Goal: Task Accomplishment & Management: Complete application form

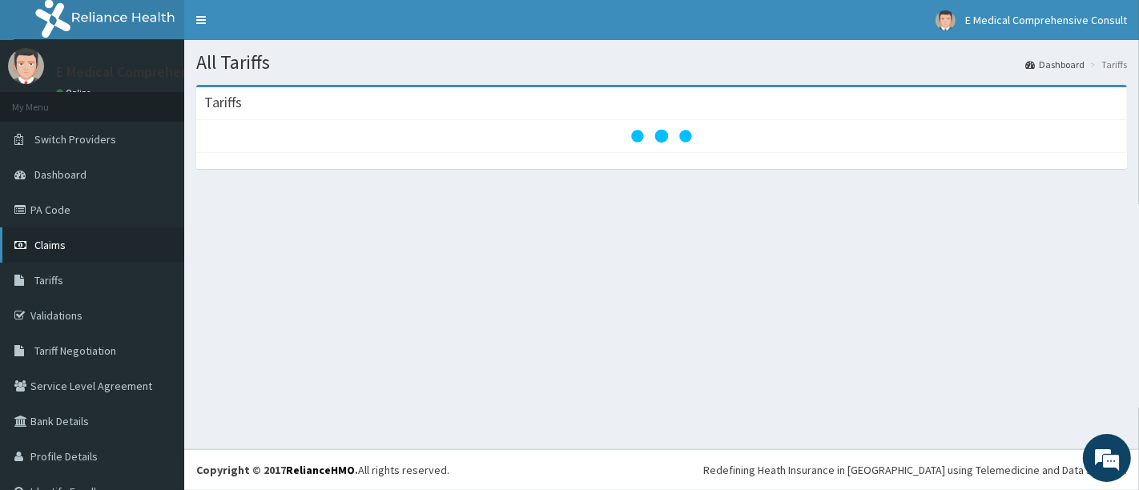
click at [69, 257] on link "Claims" at bounding box center [92, 244] width 184 height 35
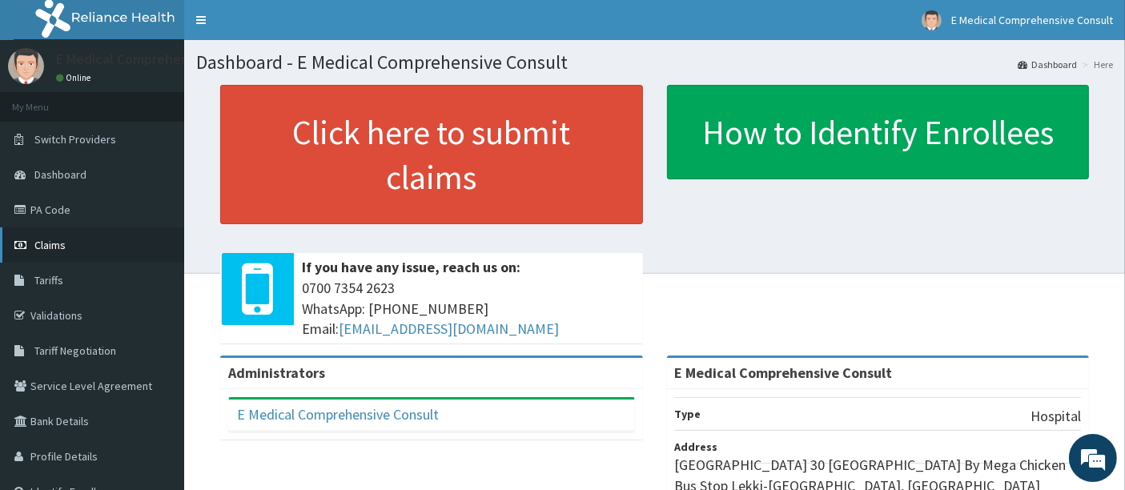
click at [46, 246] on span "Claims" at bounding box center [49, 245] width 31 height 14
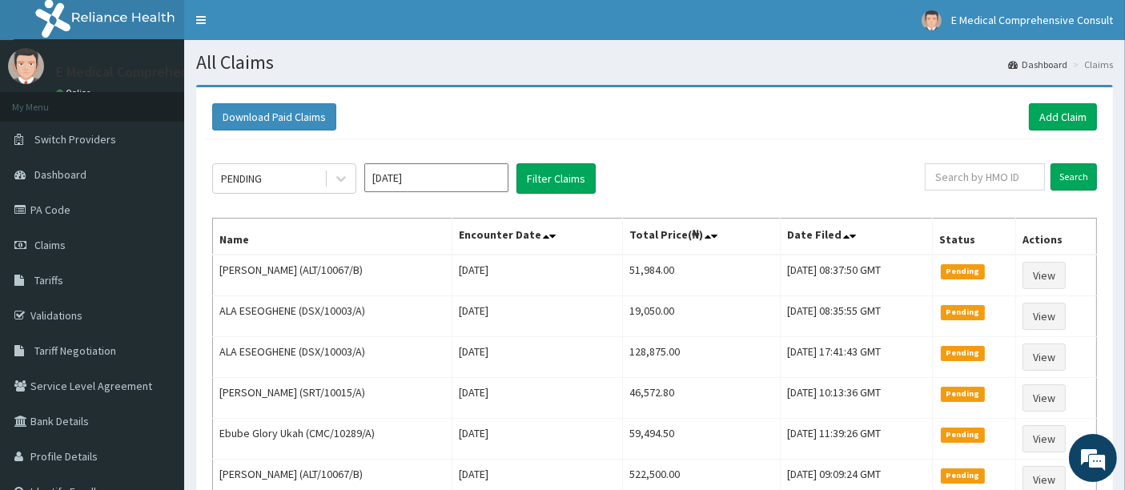
click at [1061, 97] on div "Download Paid Claims Add Claim" at bounding box center [654, 117] width 901 height 44
click at [1057, 118] on link "Add Claim" at bounding box center [1063, 116] width 68 height 27
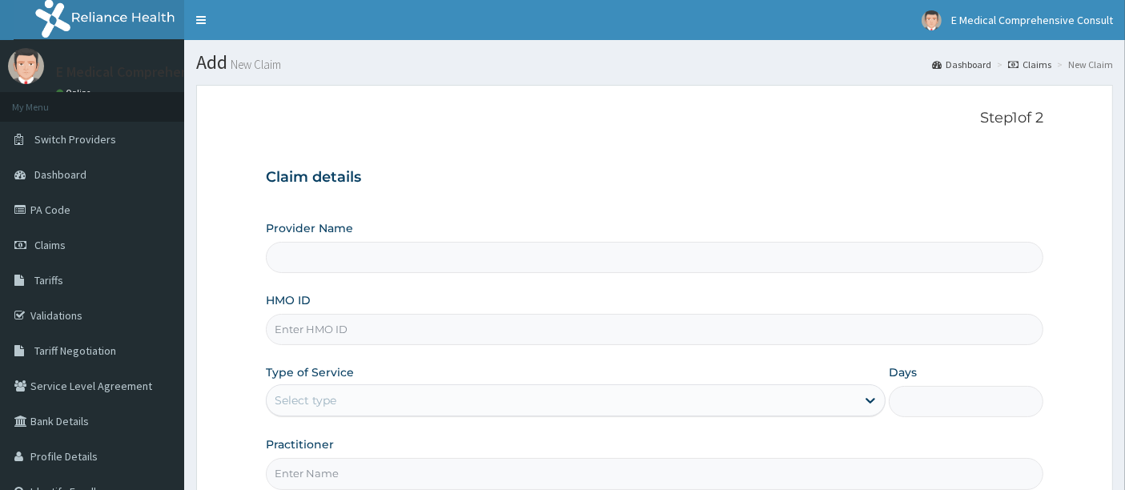
scroll to position [54, 0]
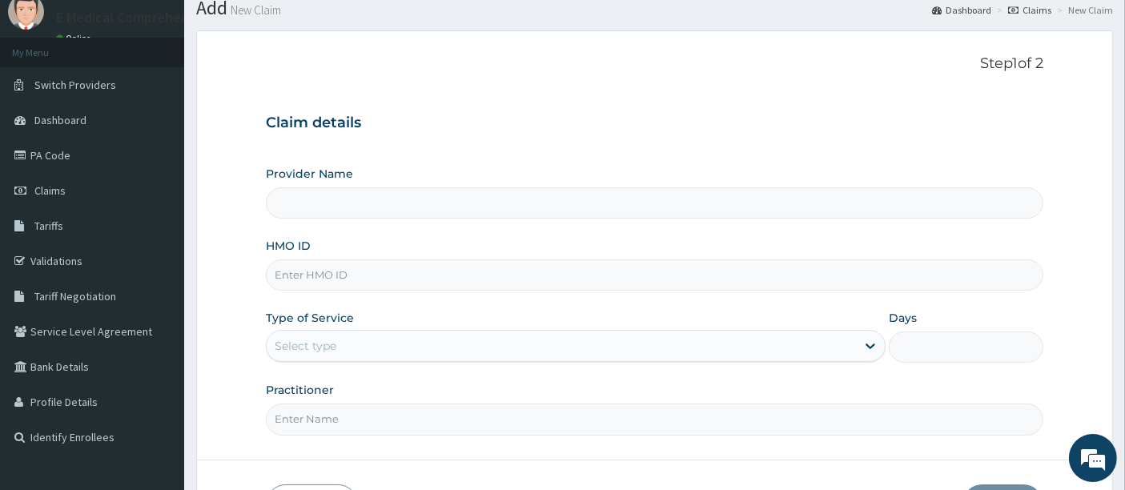
type input "E Medical Comprehensive Consult"
click at [322, 265] on input "HMO ID" at bounding box center [655, 275] width 779 height 31
paste input "EKS/10035/E"
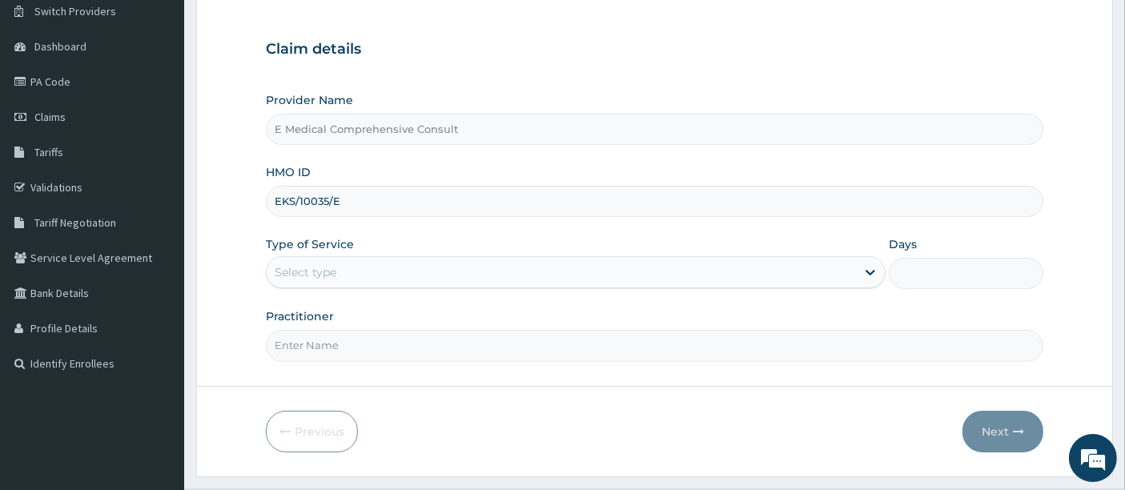
scroll to position [131, 0]
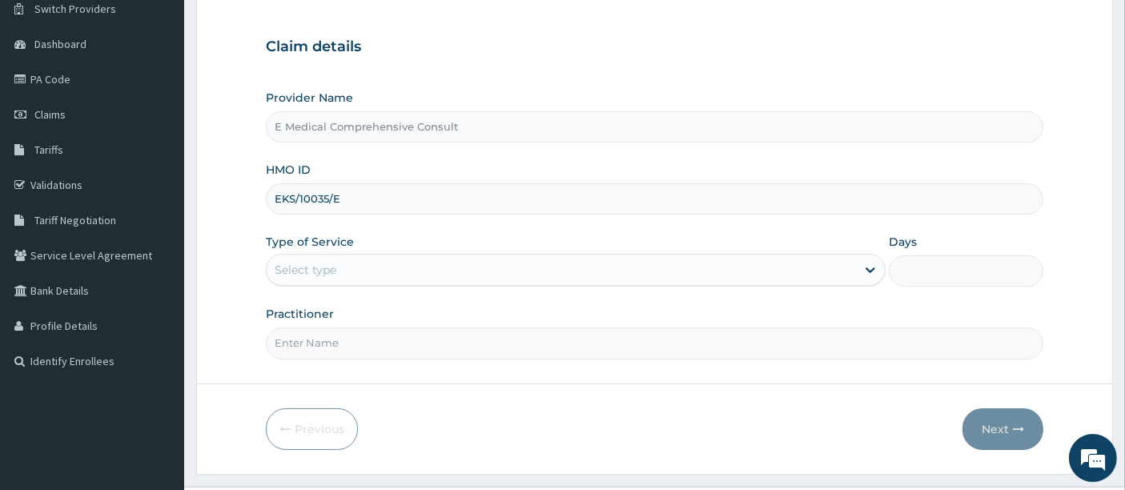
type input "EKS/10035/E"
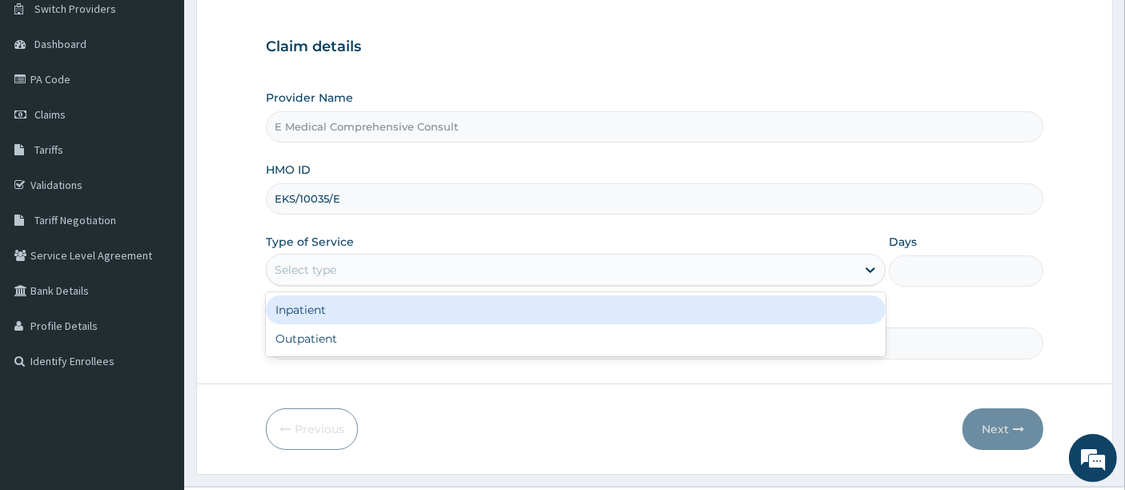
click at [407, 266] on div "Select type" at bounding box center [562, 270] width 590 height 26
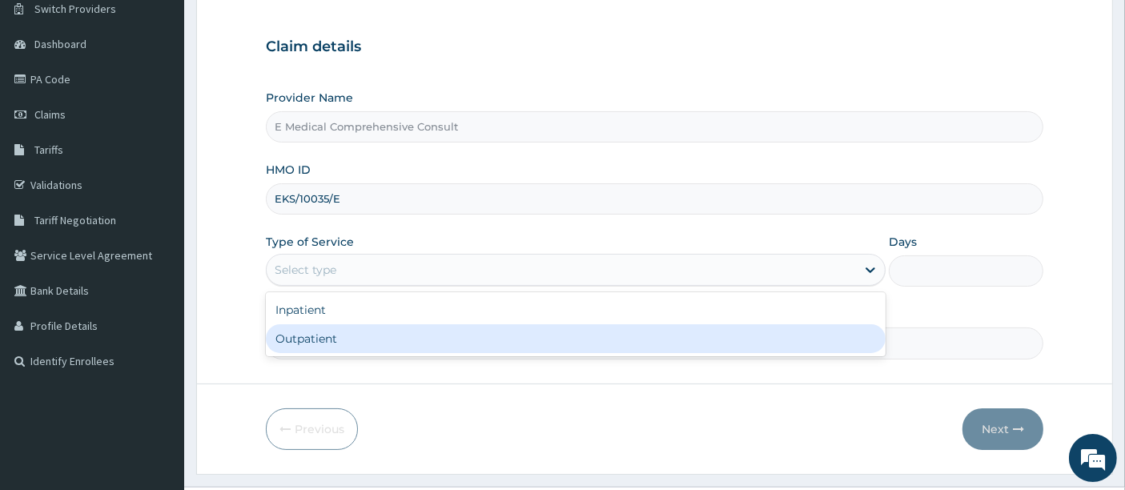
click at [371, 340] on div "Outpatient" at bounding box center [576, 338] width 620 height 29
type input "1"
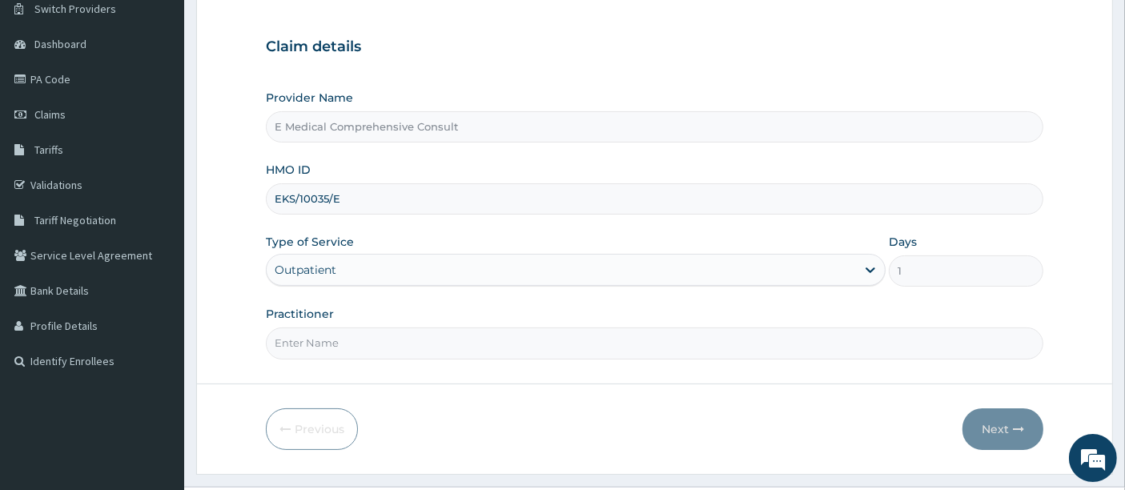
click at [371, 340] on input "Practitioner" at bounding box center [655, 343] width 779 height 31
type input "DR OKAFOR"
click at [1009, 425] on button "Next" at bounding box center [1003, 429] width 81 height 42
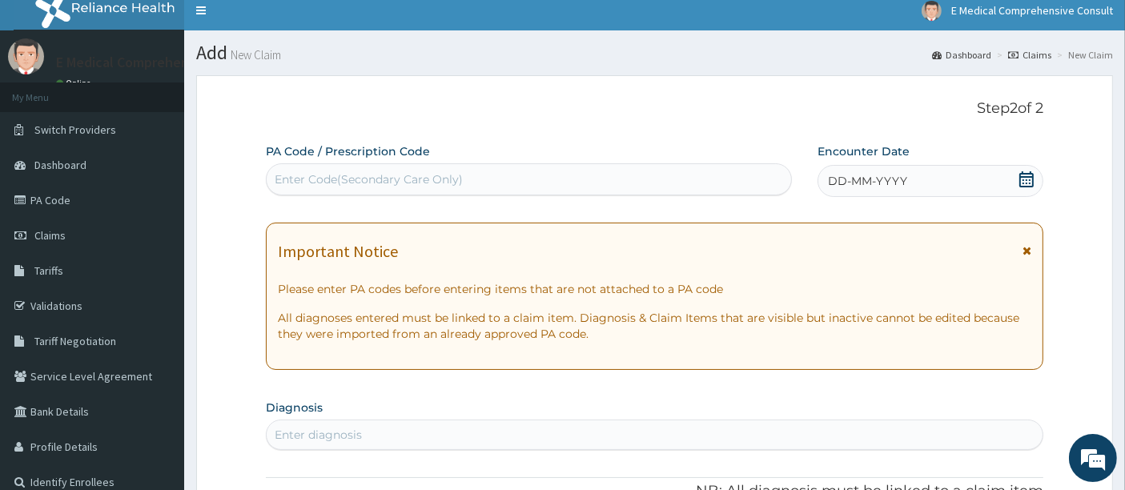
scroll to position [6, 0]
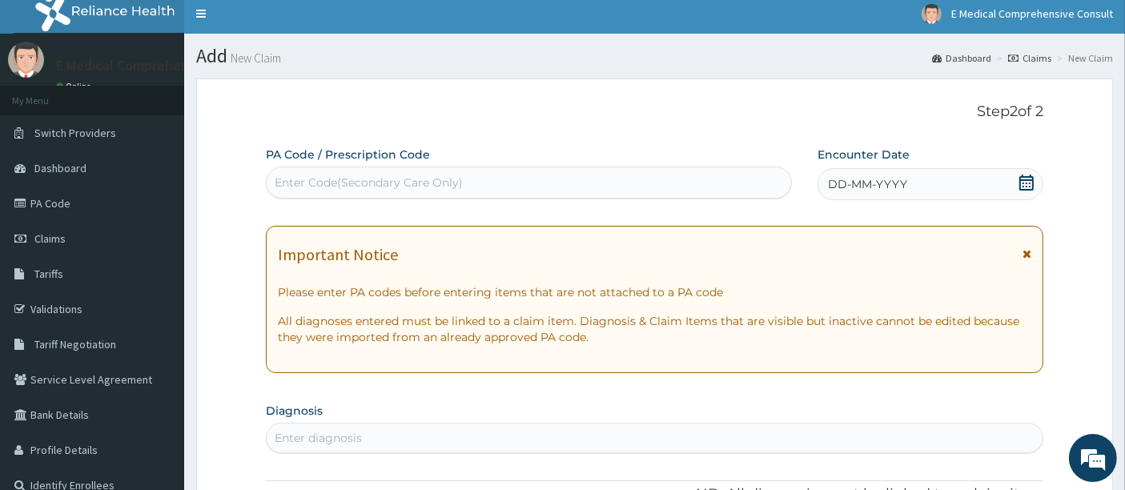
click at [327, 183] on div "Enter Code(Secondary Care Only)" at bounding box center [369, 183] width 188 height 16
paste input "PA/B325B7"
type input "PA/B325B7"
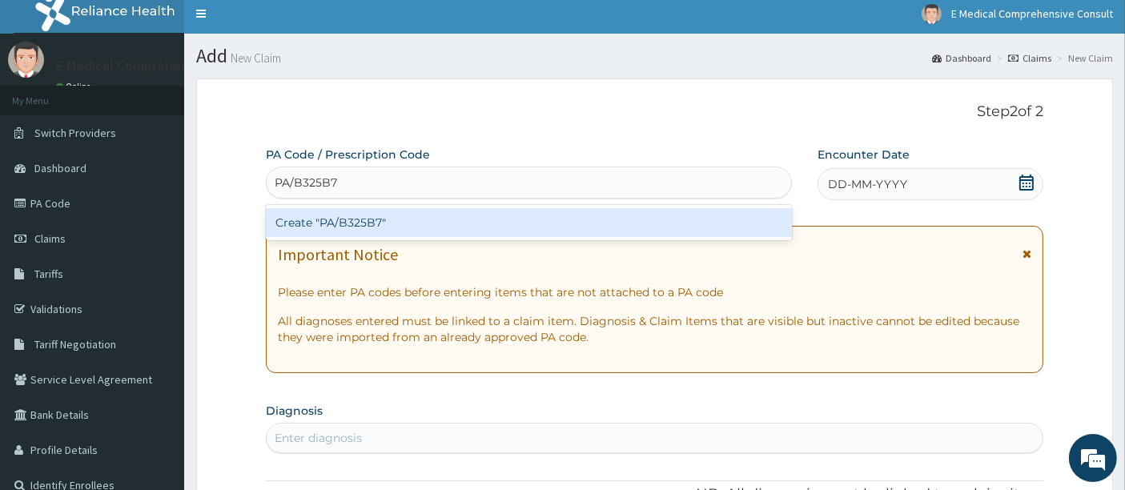
click at [337, 231] on div "Create "PA/B325B7"" at bounding box center [529, 222] width 527 height 29
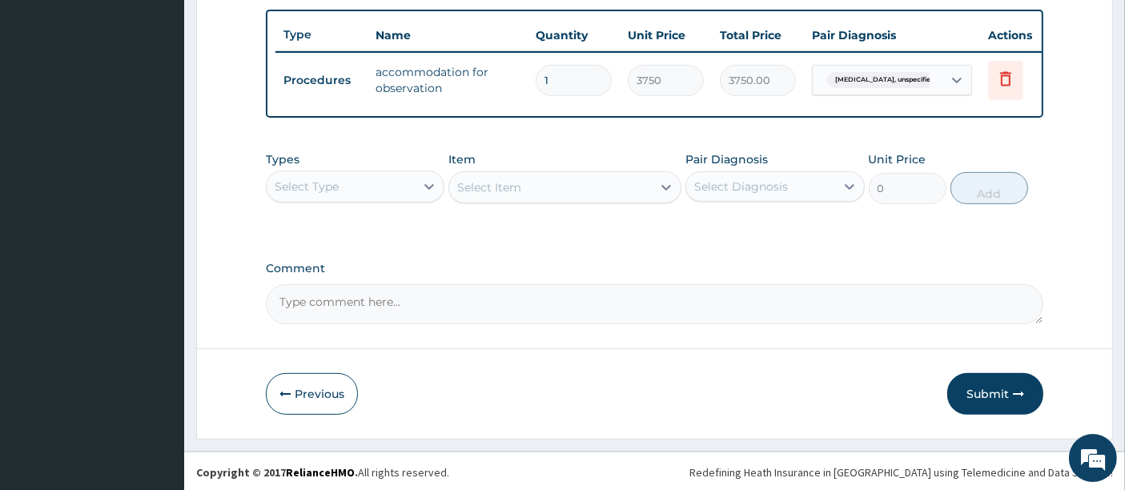
scroll to position [598, 0]
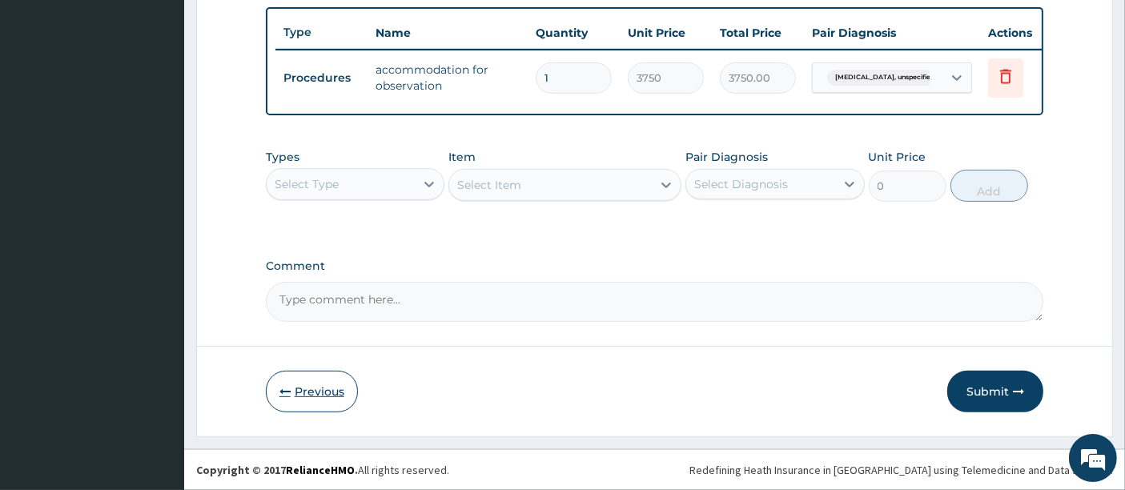
click at [305, 388] on button "Previous" at bounding box center [312, 392] width 92 height 42
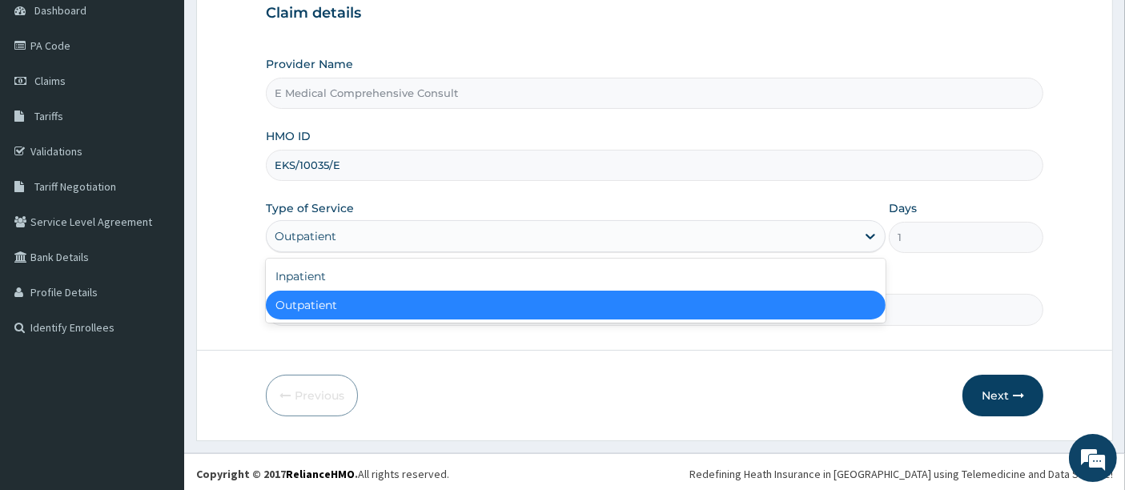
click at [477, 228] on div "Outpatient" at bounding box center [562, 236] width 590 height 26
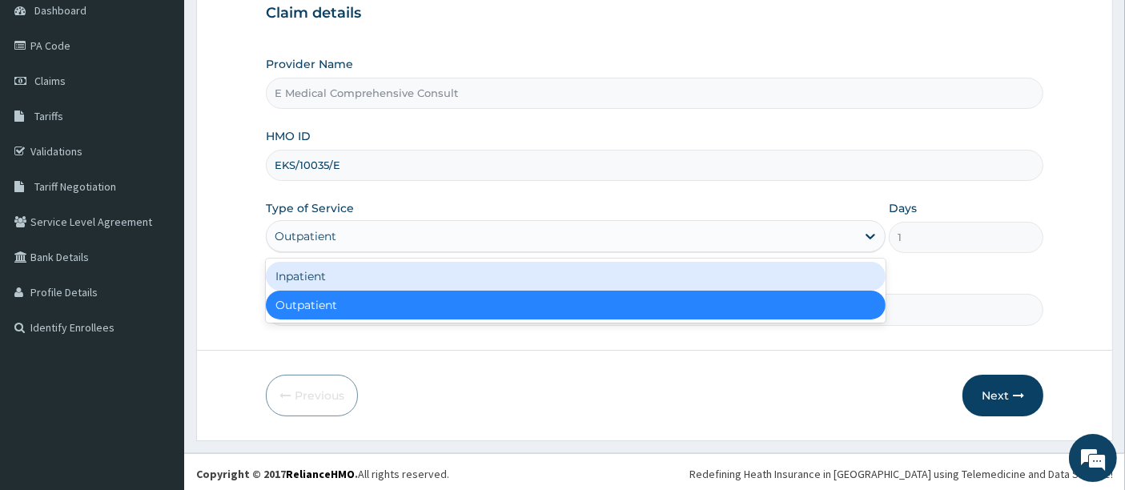
click at [406, 273] on div "Inpatient" at bounding box center [576, 276] width 620 height 29
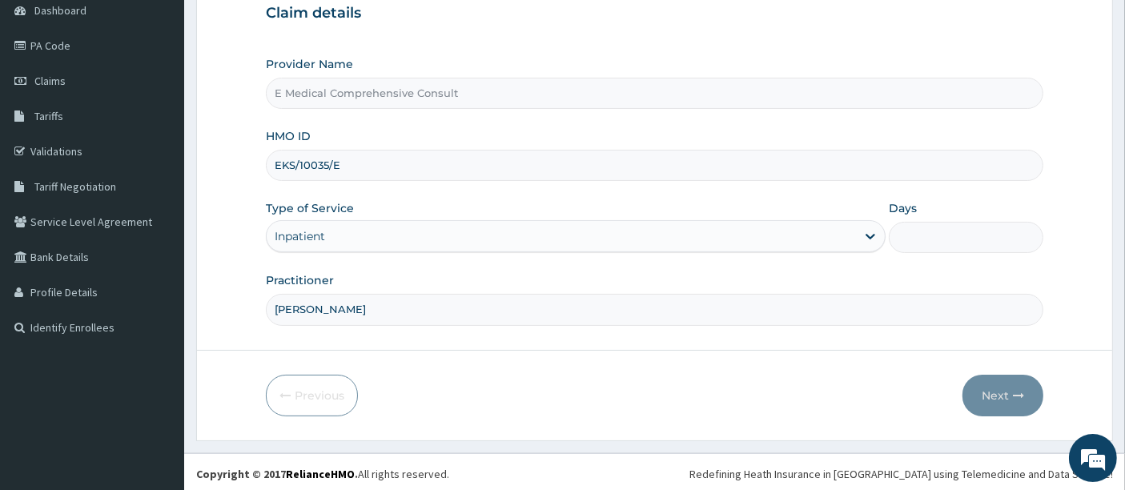
click at [916, 247] on input "Days" at bounding box center [966, 237] width 155 height 31
type input "1"
click at [981, 396] on button "Next" at bounding box center [1003, 396] width 81 height 42
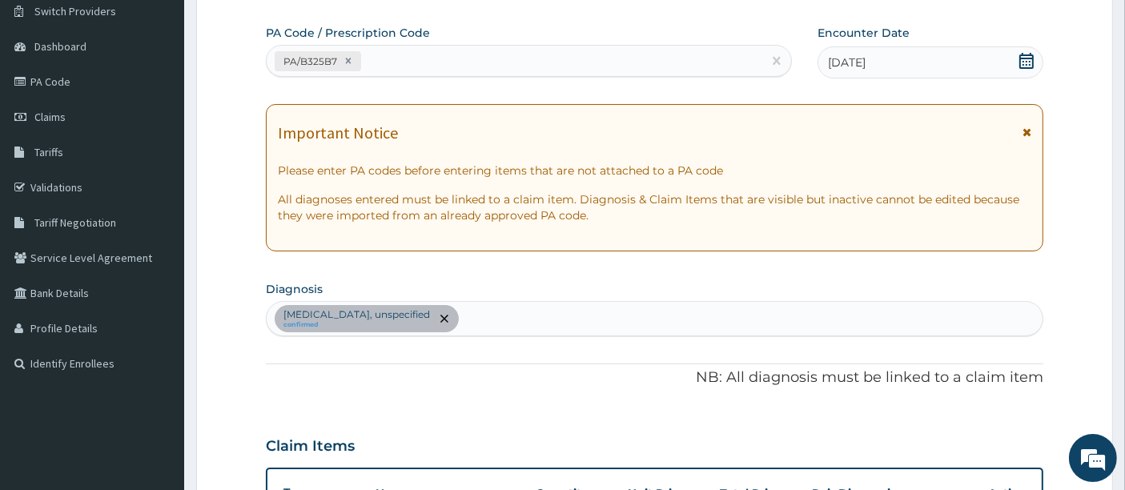
scroll to position [126, 0]
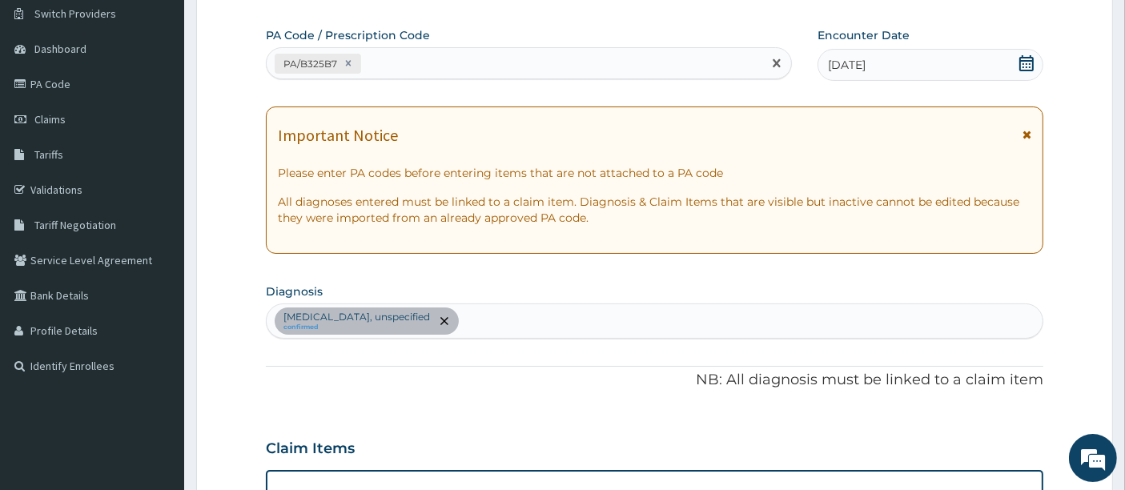
click at [384, 62] on div "PA/B325B7" at bounding box center [515, 63] width 497 height 26
paste input "PA/1B2398"
type input "PA/1B2398"
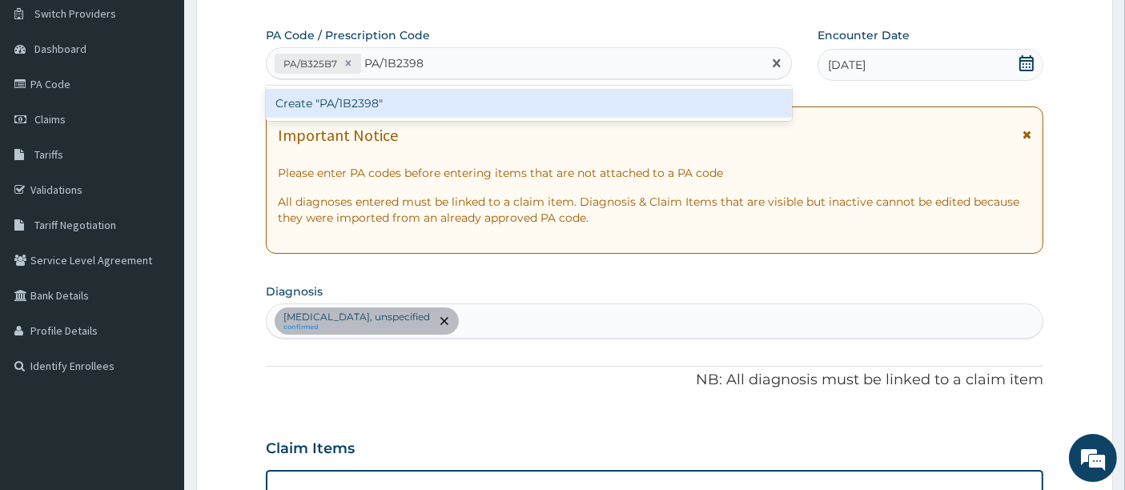
click at [339, 98] on div "Create "PA/1B2398"" at bounding box center [529, 103] width 527 height 29
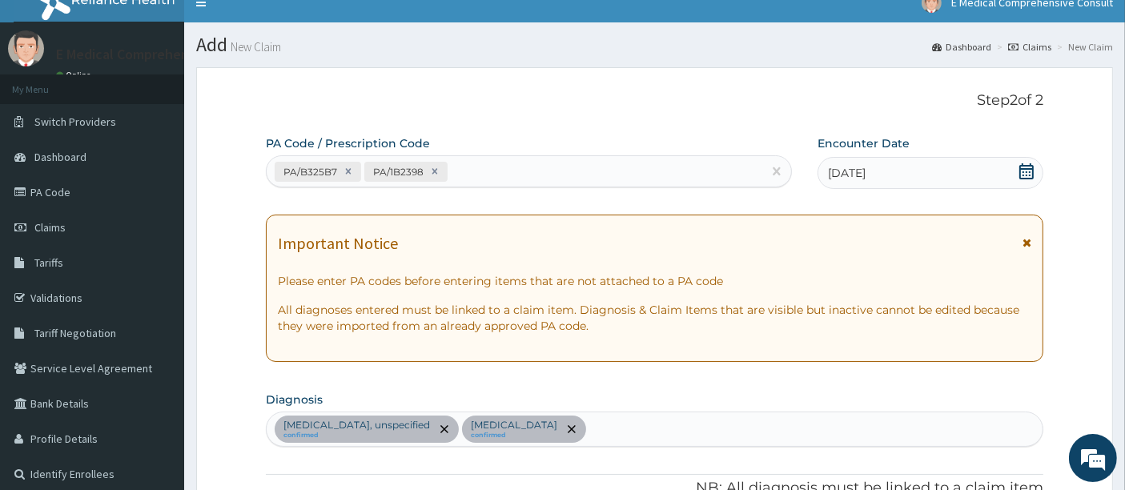
scroll to position [17, 0]
click at [469, 171] on div "PA/B325B7 PA/1B2398" at bounding box center [515, 172] width 497 height 26
paste input "PA/73BD30"
type input "PA/73BD30"
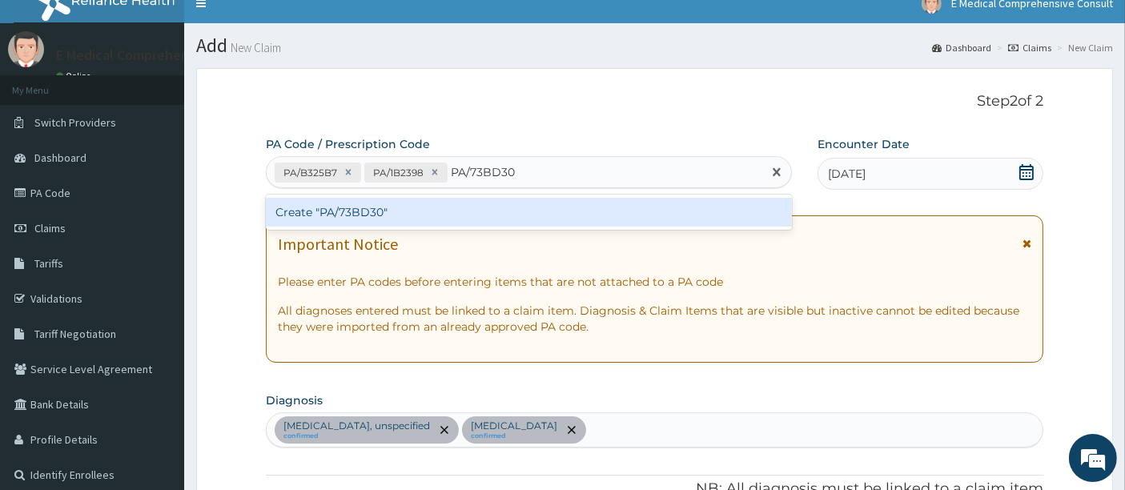
click at [429, 207] on div "Create "PA/73BD30"" at bounding box center [529, 212] width 527 height 29
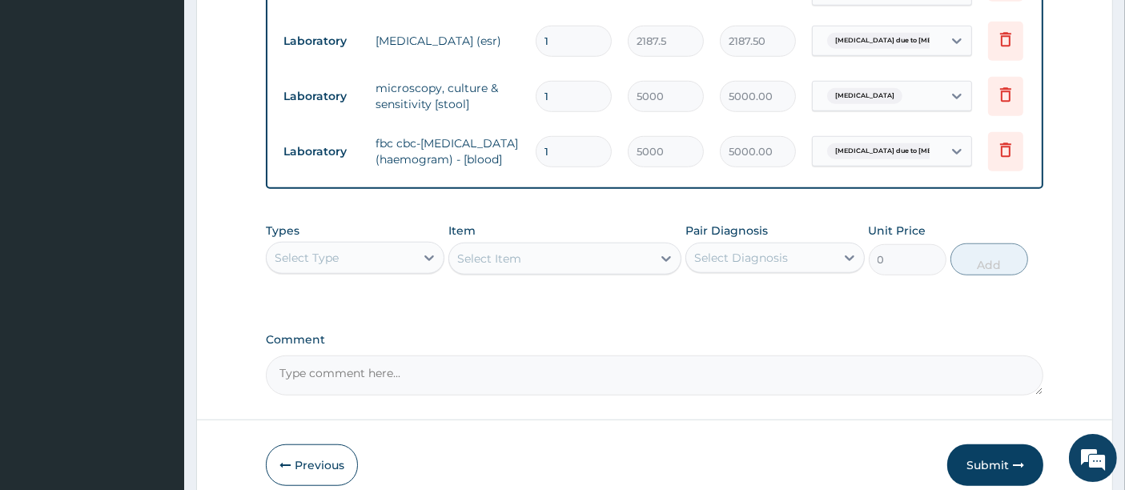
scroll to position [1351, 0]
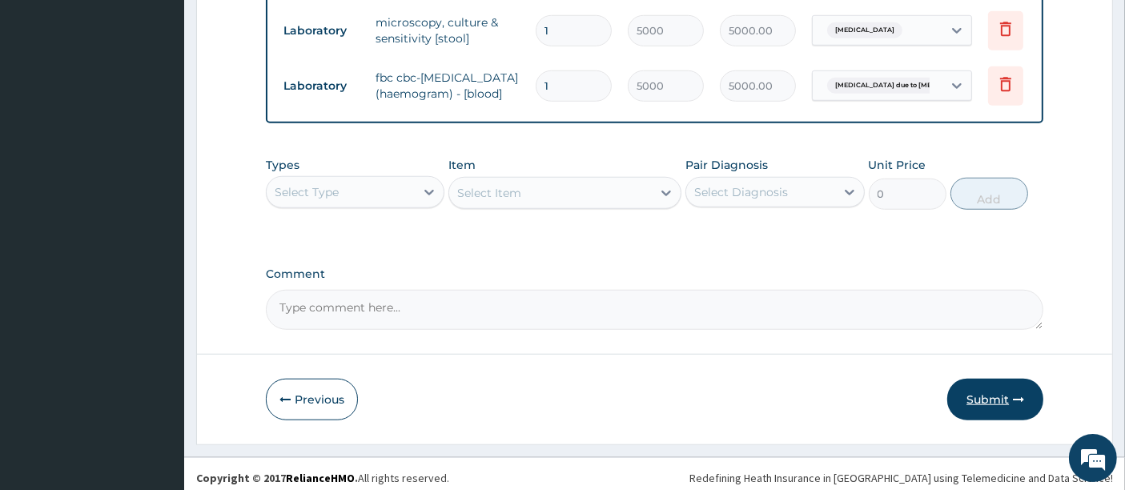
click at [994, 391] on button "Submit" at bounding box center [996, 400] width 96 height 42
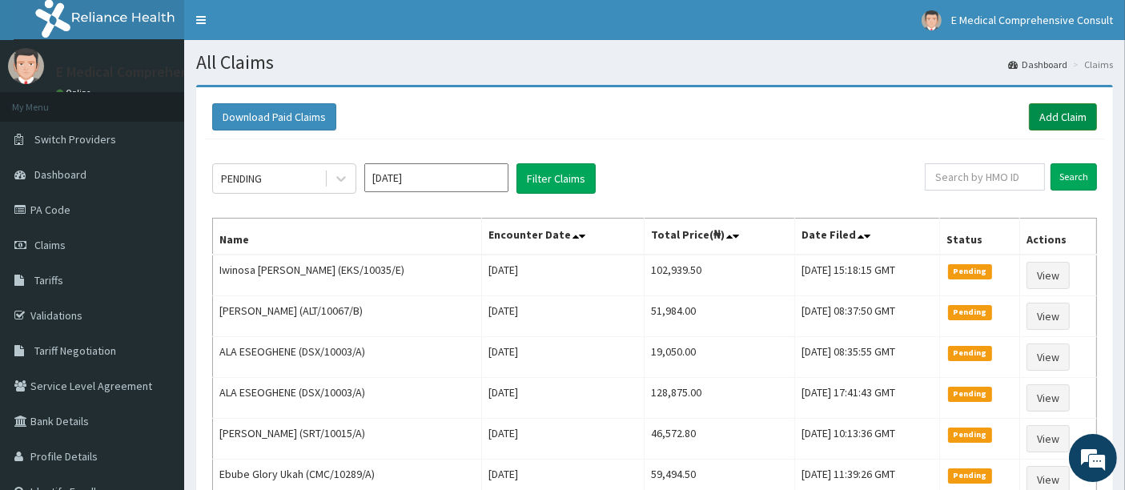
click at [1050, 115] on link "Add Claim" at bounding box center [1063, 116] width 68 height 27
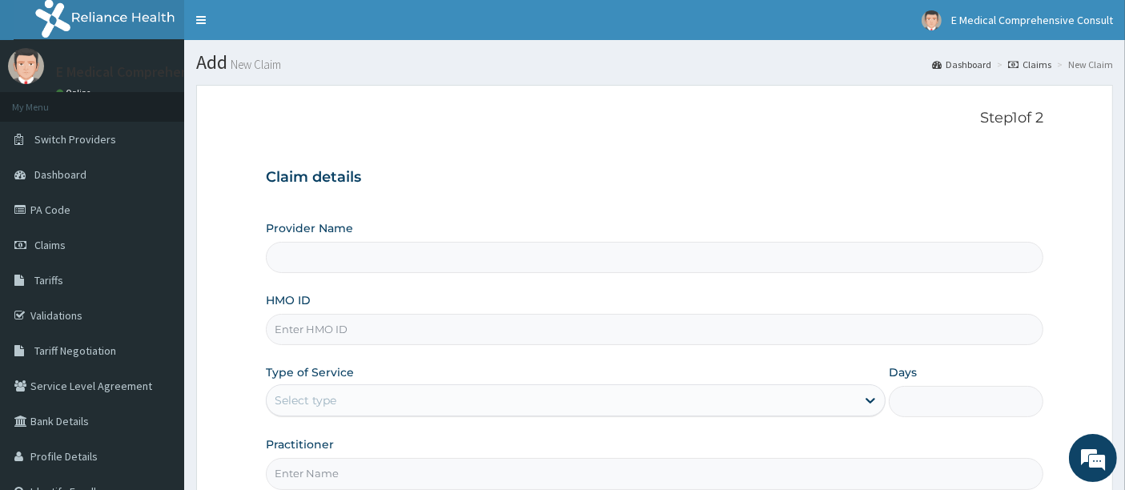
type input "E Medical Comprehensive Consult"
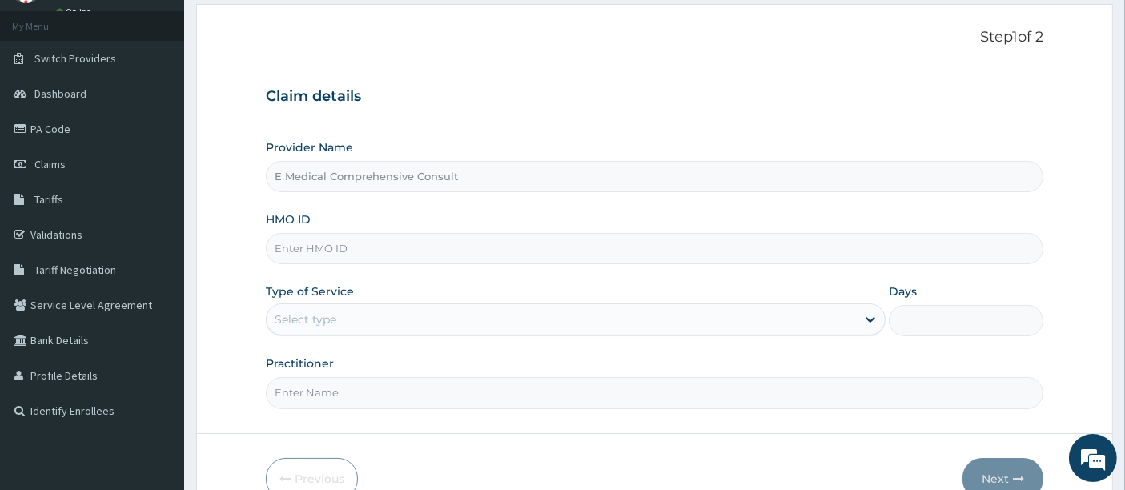
scroll to position [82, 0]
click at [389, 248] on input "HMO ID" at bounding box center [655, 247] width 779 height 31
paste input "AOJ/10006/A"
type input "AOJ/10006/A"
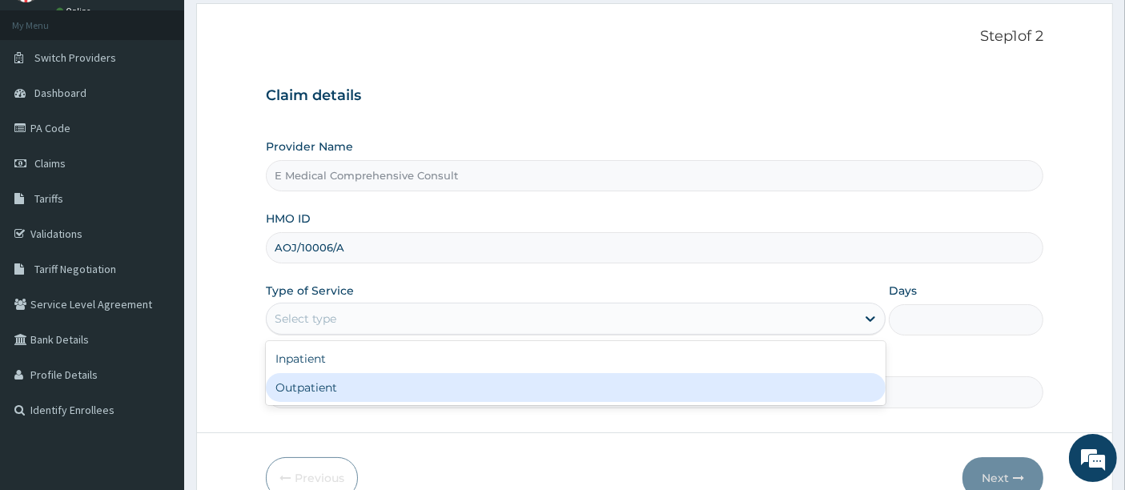
drag, startPoint x: 298, startPoint y: 319, endPoint x: 305, endPoint y: 390, distance: 71.6
click at [305, 335] on div "option Outpatient focused, 2 of 2. 2 results available. Use Up and Down to choo…" at bounding box center [576, 319] width 620 height 32
click at [305, 390] on div "Outpatient" at bounding box center [576, 387] width 620 height 29
type input "1"
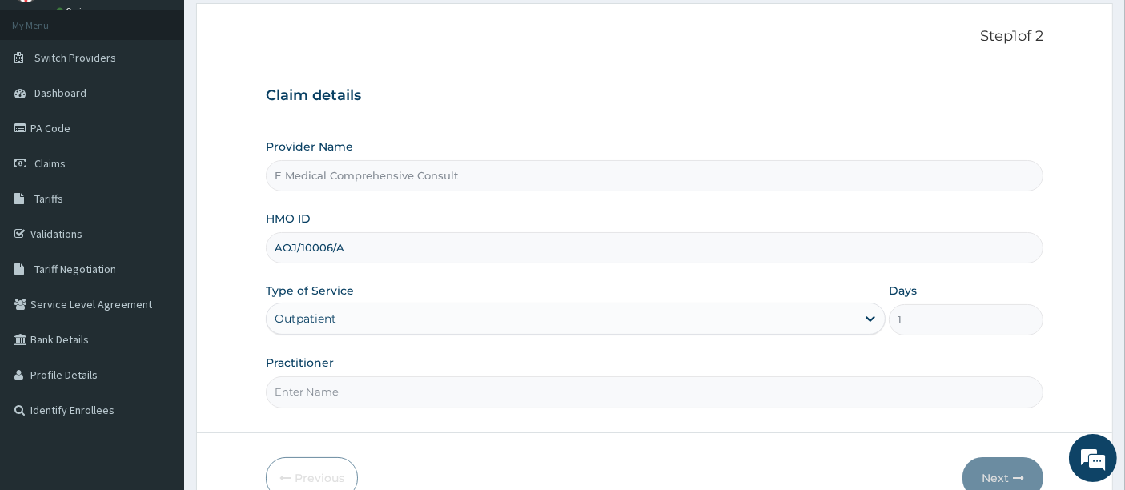
click at [305, 390] on input "Practitioner" at bounding box center [655, 391] width 779 height 31
type input "[PERSON_NAME]"
click at [999, 476] on button "Next" at bounding box center [1003, 478] width 81 height 42
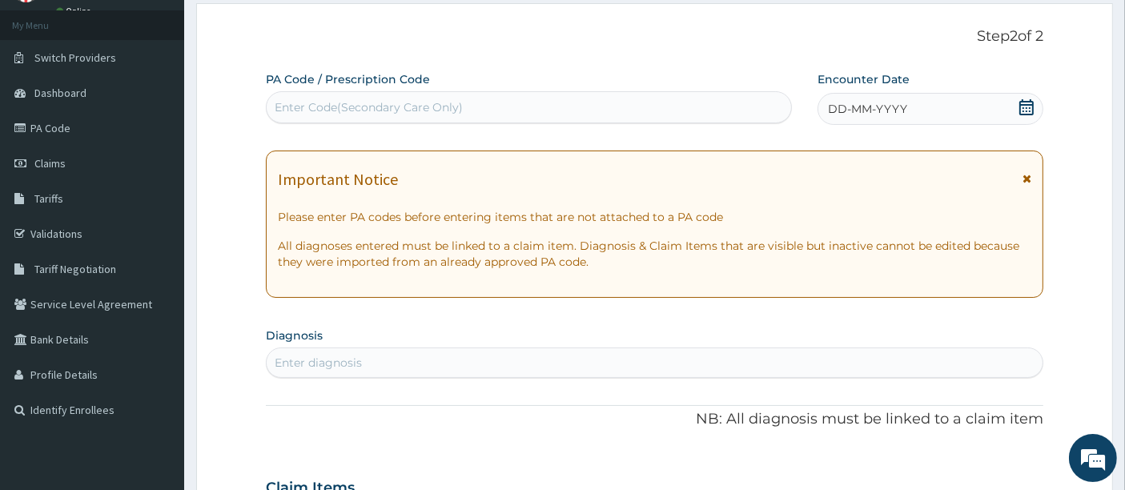
scroll to position [0, 0]
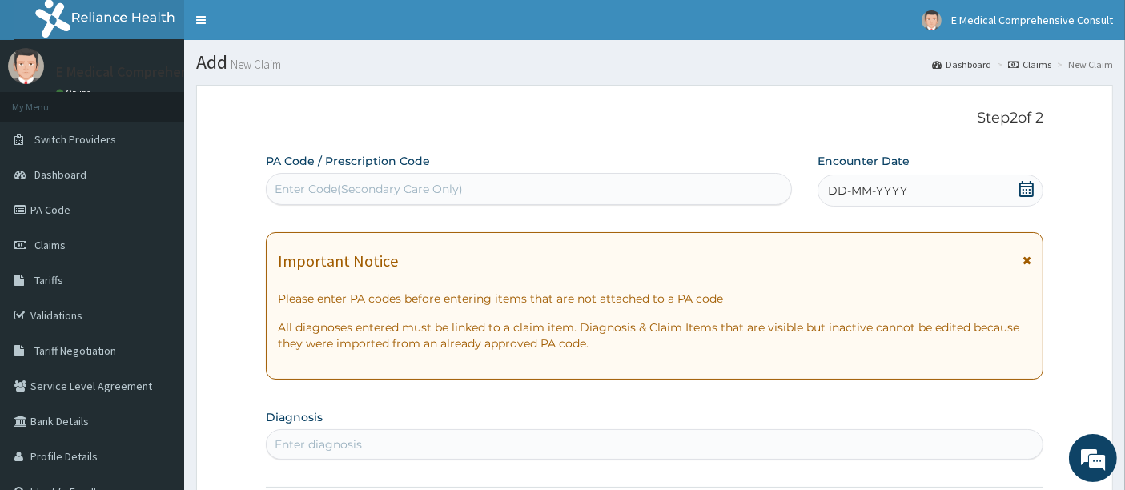
click at [396, 188] on div "Enter Code(Secondary Care Only)" at bounding box center [369, 189] width 188 height 16
paste input "PA/39E0FB"
type input "PA/39E0FB"
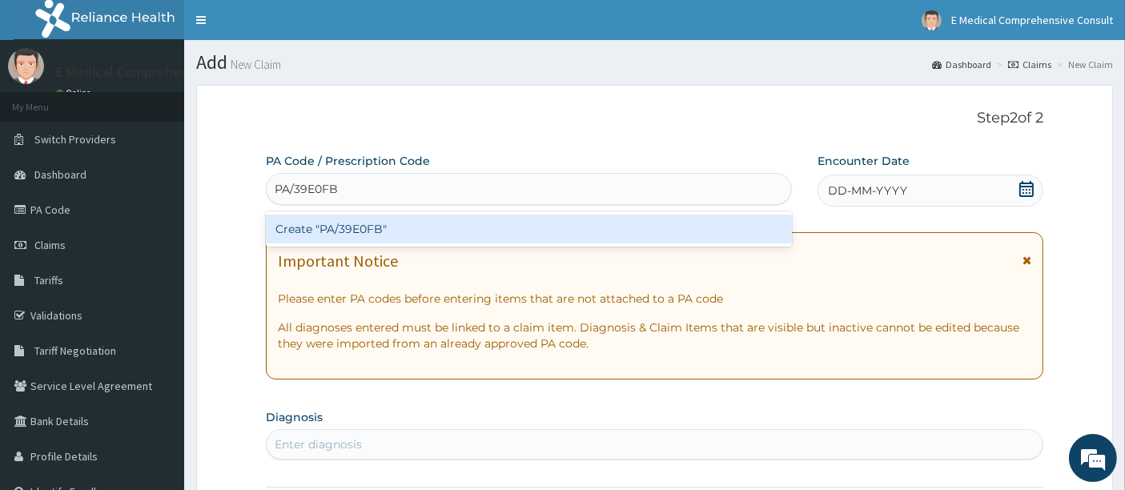
click at [364, 220] on div "Create "PA/39E0FB"" at bounding box center [529, 229] width 527 height 29
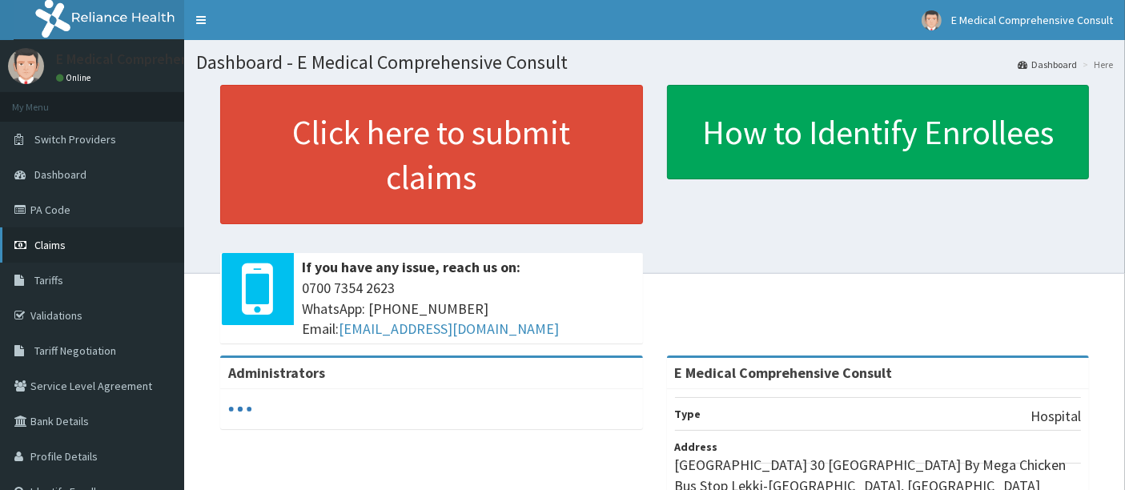
click at [91, 252] on link "Claims" at bounding box center [92, 244] width 184 height 35
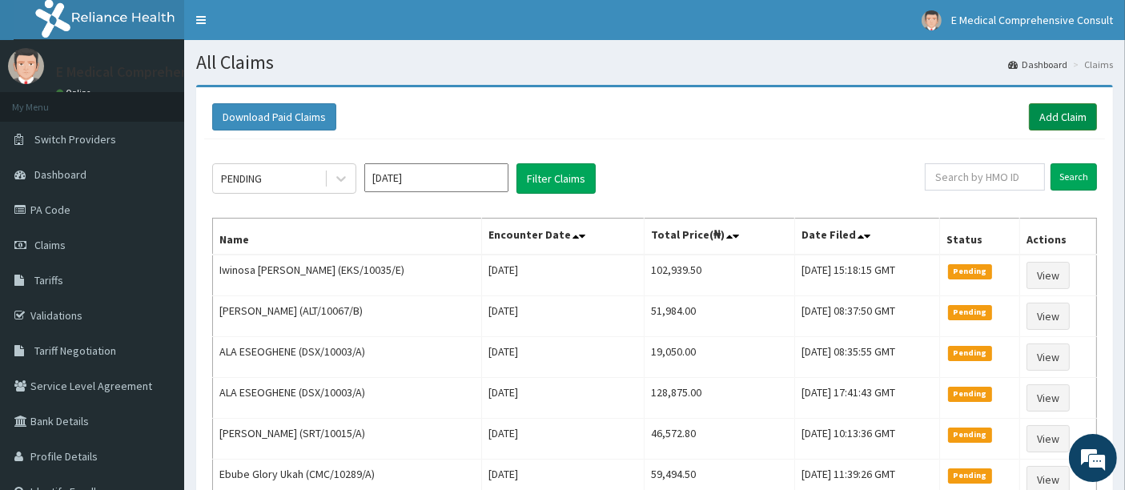
click at [1064, 123] on link "Add Claim" at bounding box center [1063, 116] width 68 height 27
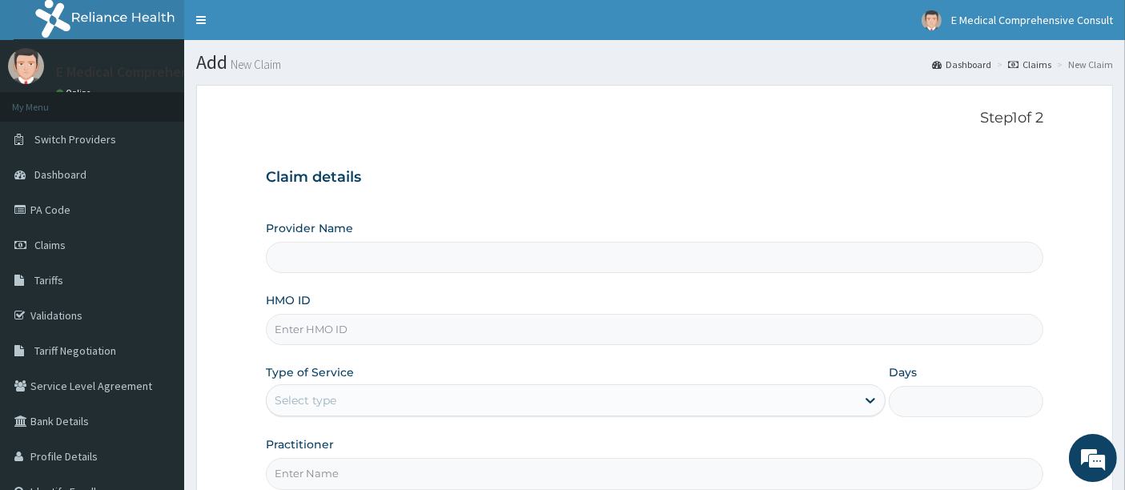
type input "E Medical Comprehensive Consult"
click at [350, 322] on input "HMO ID" at bounding box center [655, 329] width 779 height 31
paste input "AOJ/10006/A"
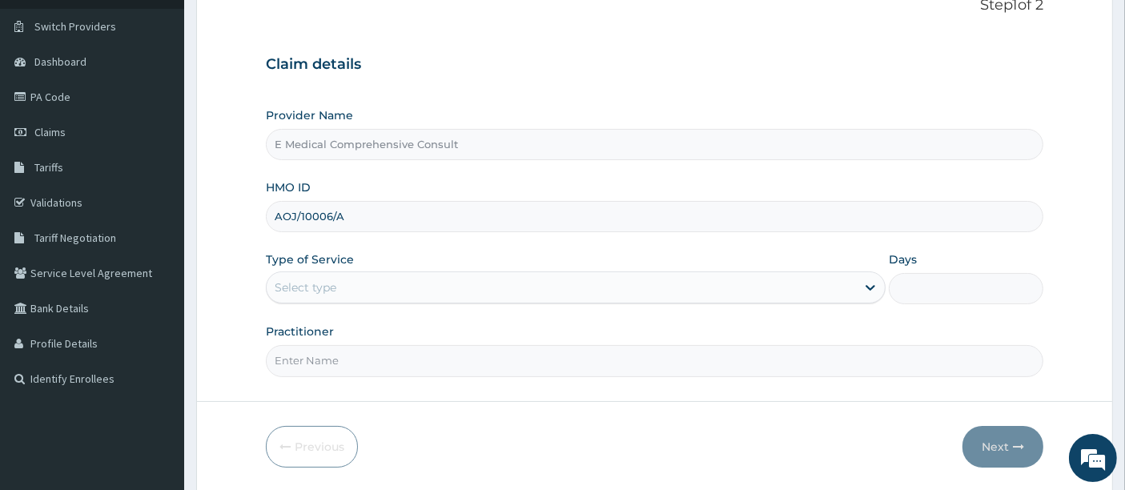
type input "AOJ/10006/A"
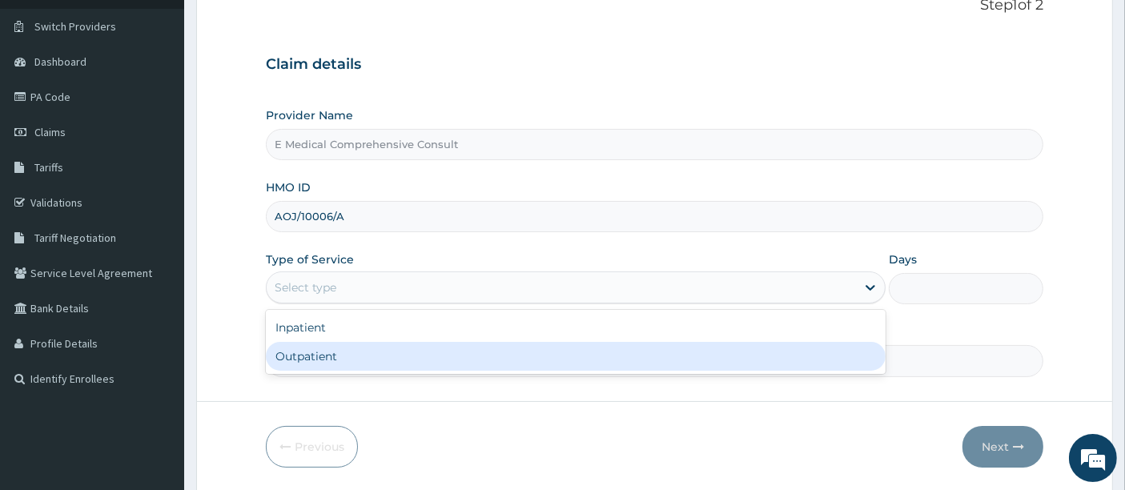
drag, startPoint x: 396, startPoint y: 288, endPoint x: 372, endPoint y: 360, distance: 75.7
click at [372, 304] on div "option Outpatient focused, 2 of 2. 2 results available. Use Up and Down to choo…" at bounding box center [576, 288] width 620 height 32
click at [372, 360] on div "Outpatient" at bounding box center [576, 356] width 620 height 29
type input "1"
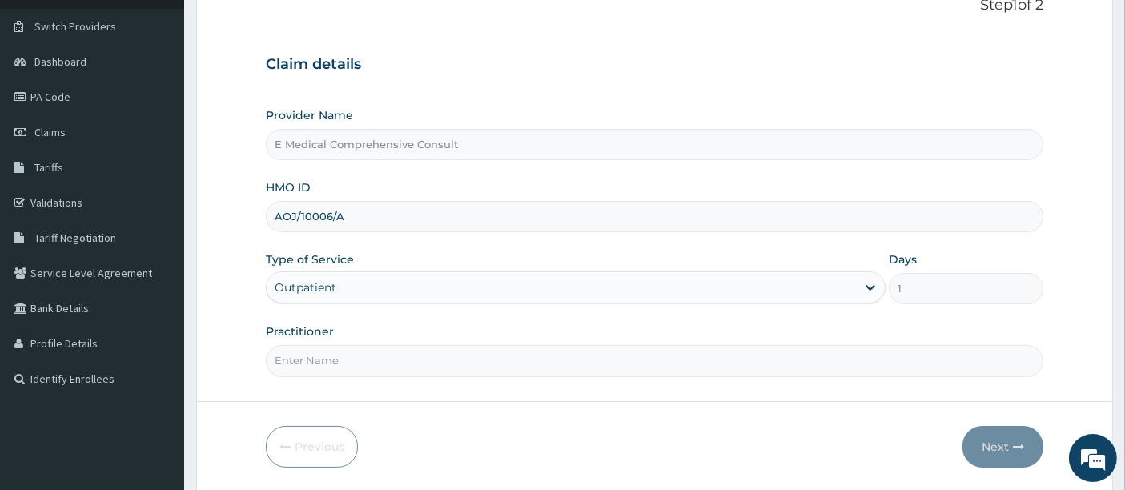
click at [372, 360] on input "Practitioner" at bounding box center [655, 360] width 779 height 31
type input "DR OKAFOR"
click at [999, 441] on button "Next" at bounding box center [1003, 447] width 81 height 42
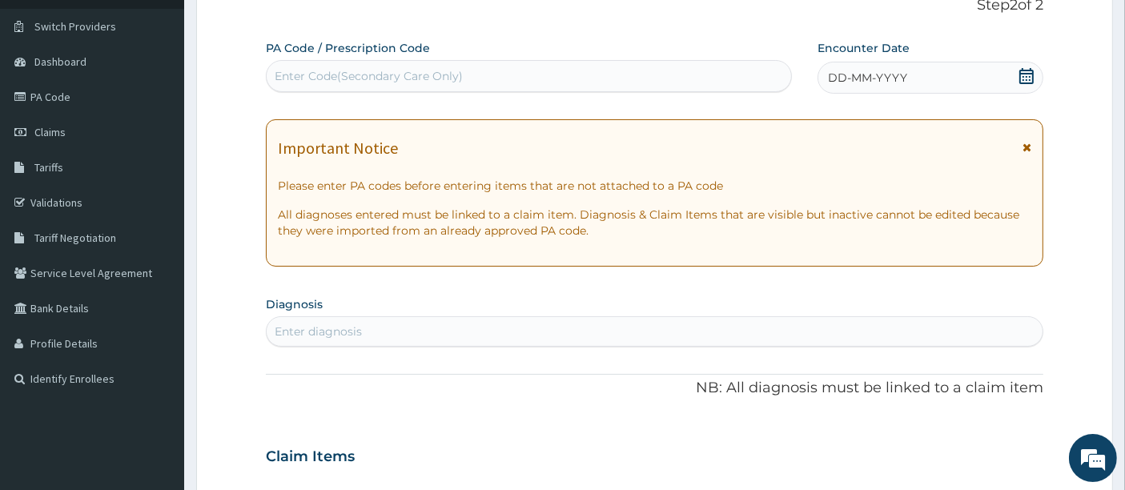
scroll to position [0, 0]
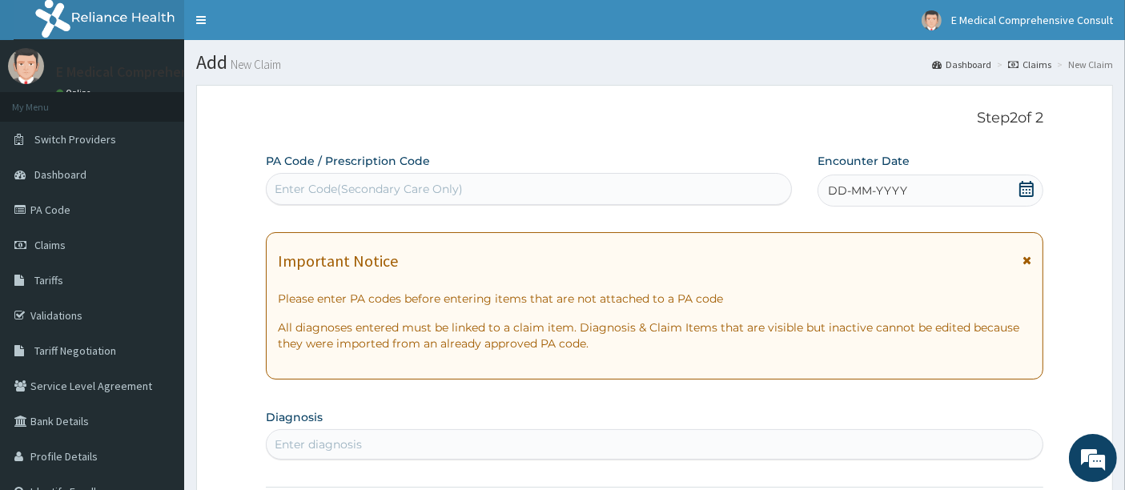
click at [350, 198] on div "Enter Code(Secondary Care Only)" at bounding box center [529, 189] width 525 height 26
paste input "PA/39E0FB"
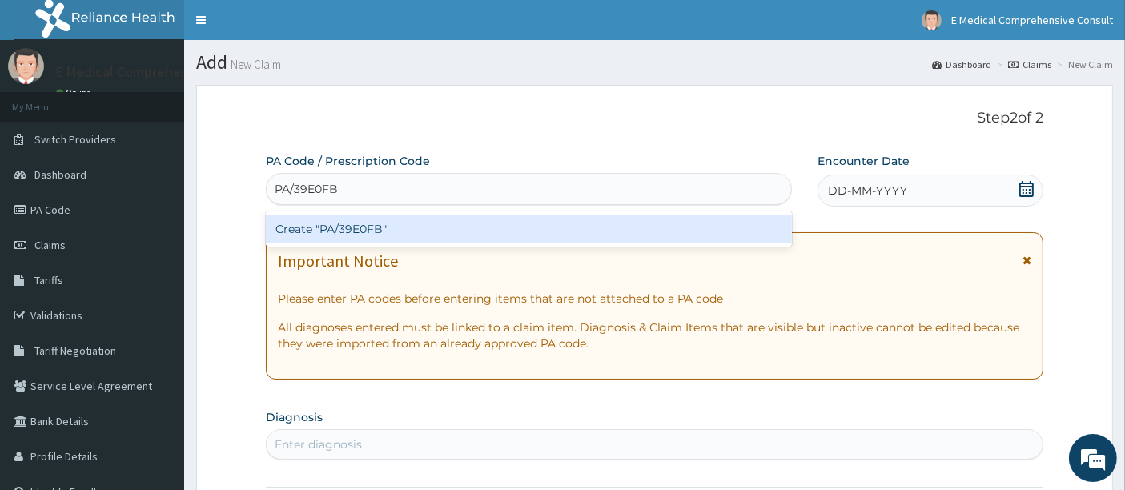
type input "PA/39E0FB"
click at [346, 228] on div "Create "PA/39E0FB"" at bounding box center [529, 229] width 527 height 29
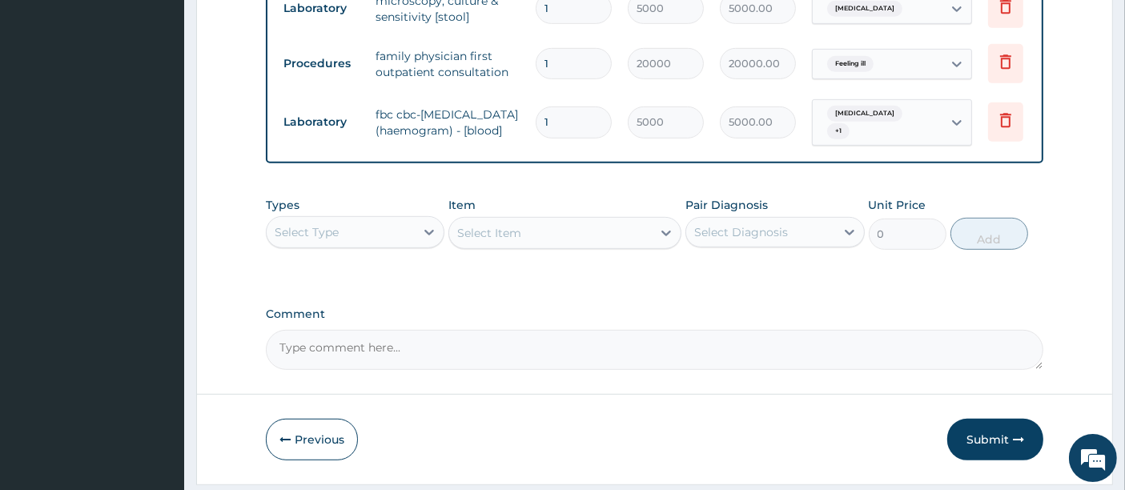
scroll to position [890, 0]
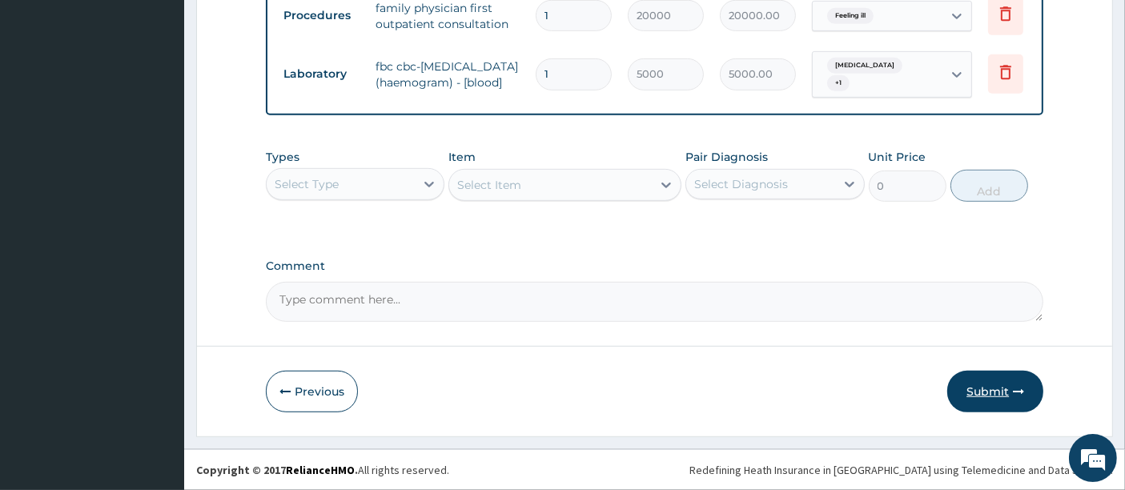
click at [984, 386] on button "Submit" at bounding box center [996, 392] width 96 height 42
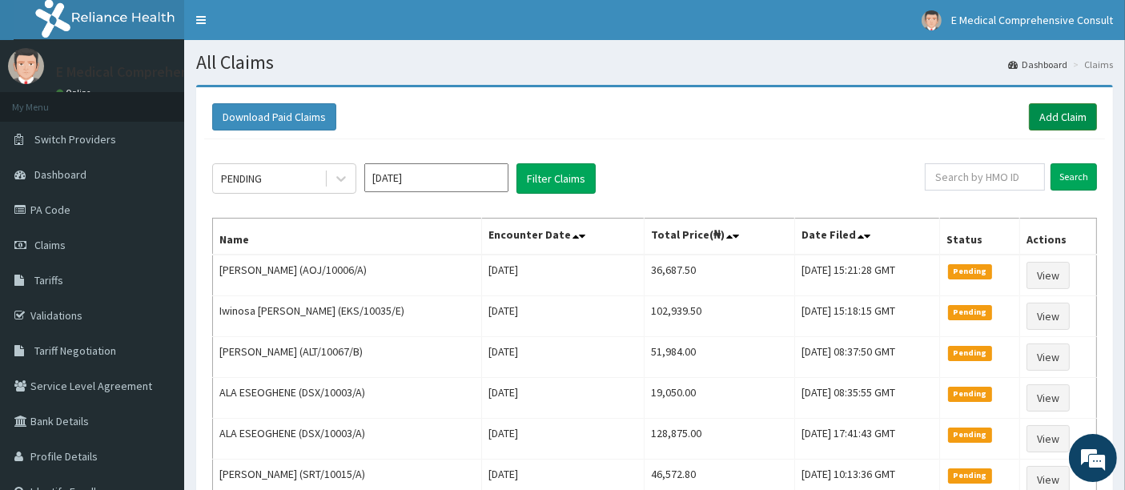
click at [1048, 121] on link "Add Claim" at bounding box center [1063, 116] width 68 height 27
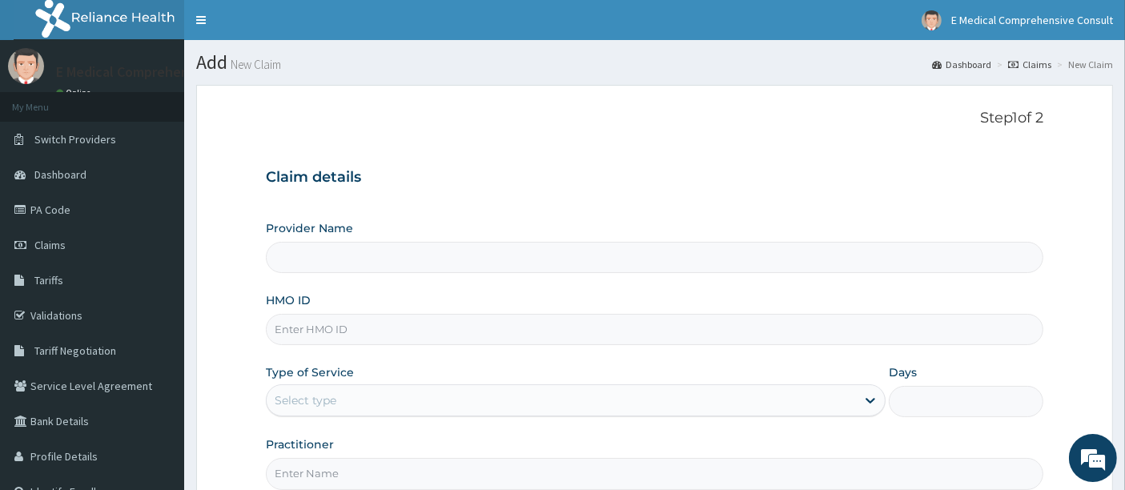
type input "E Medical Comprehensive Consult"
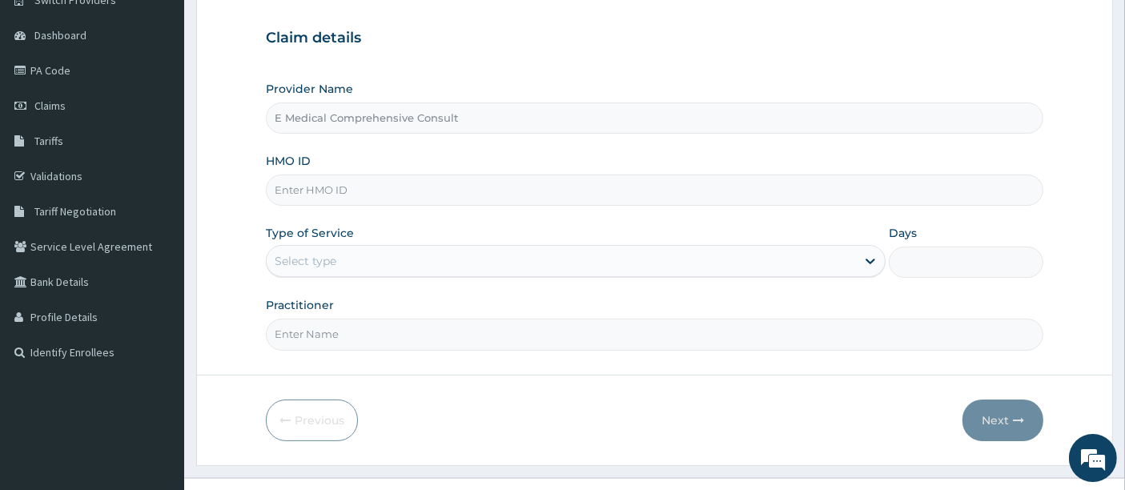
scroll to position [140, 0]
click at [340, 200] on input "HMO ID" at bounding box center [655, 189] width 779 height 31
paste input "DSX/10003/A"
type input "DSX/10003/A"
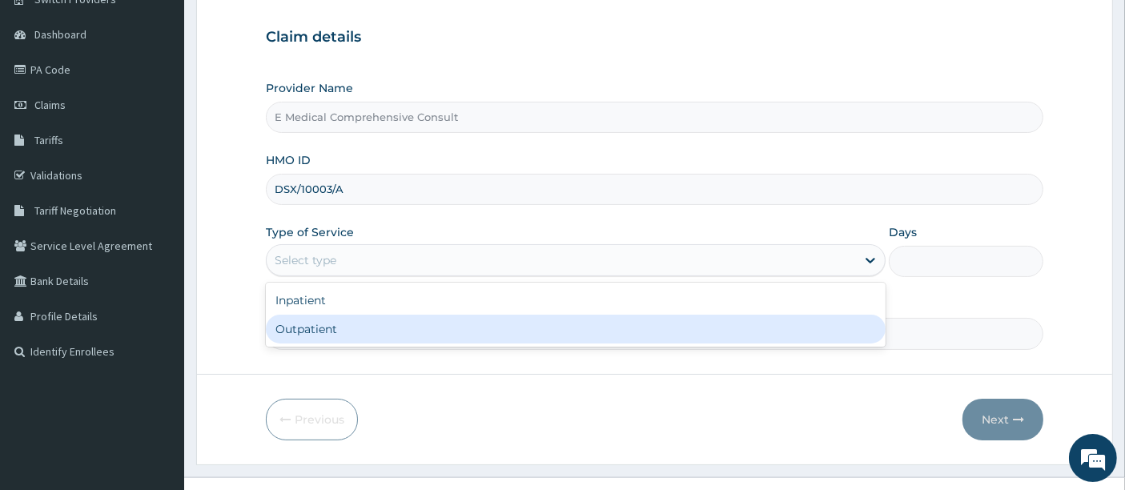
scroll to position [0, 0]
drag, startPoint x: 297, startPoint y: 246, endPoint x: 297, endPoint y: 330, distance: 84.1
click at [297, 276] on div "option Outpatient focused, 2 of 2. 2 results available. Use Up and Down to choo…" at bounding box center [576, 260] width 620 height 32
click at [297, 330] on div "Outpatient" at bounding box center [576, 329] width 620 height 29
type input "1"
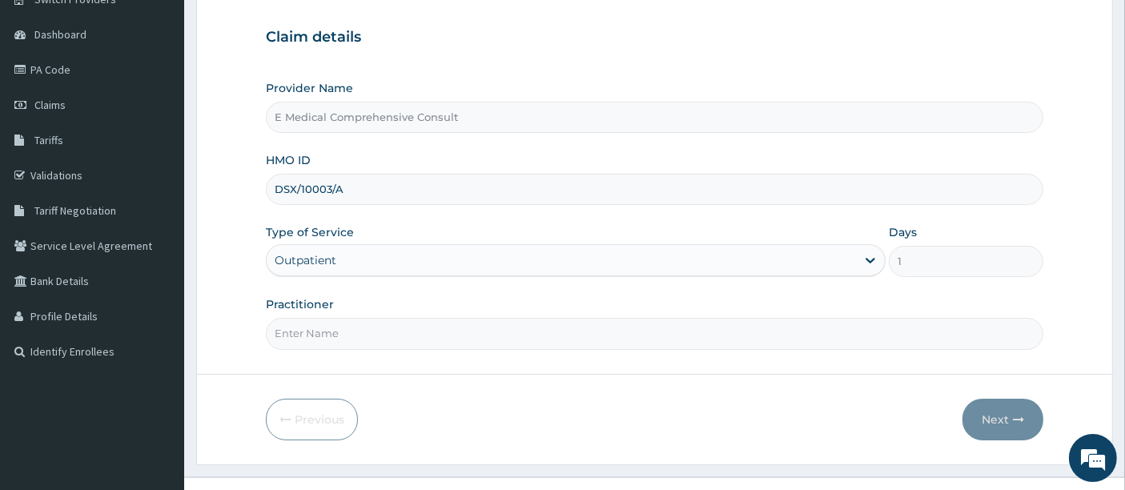
click at [297, 330] on input "Practitioner" at bounding box center [655, 333] width 779 height 31
type input "DR OKAFOR"
click at [998, 417] on button "Next" at bounding box center [1003, 420] width 81 height 42
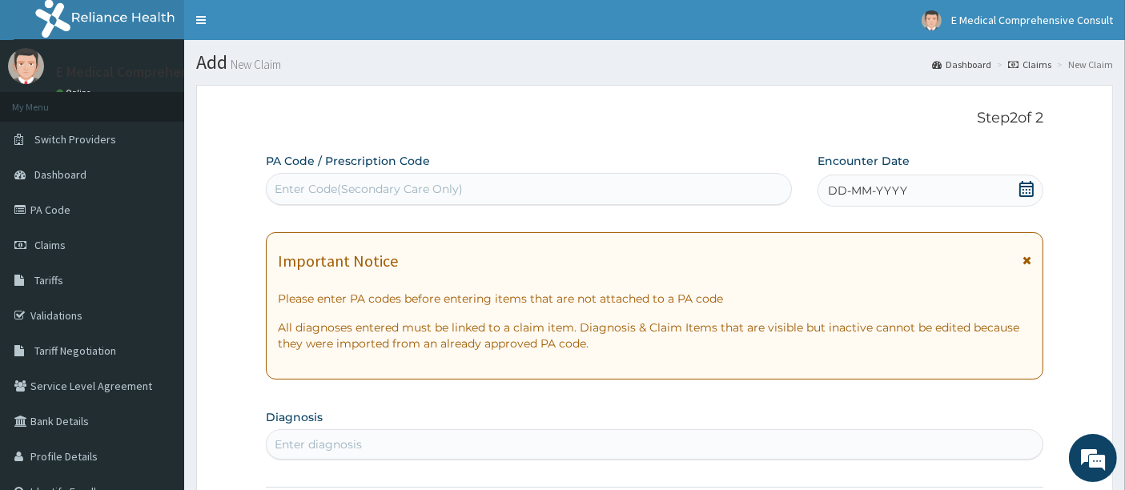
click at [355, 181] on div "Enter Code(Secondary Care Only)" at bounding box center [369, 189] width 188 height 16
paste input "PA/6E655B"
type input "PA/6E655B"
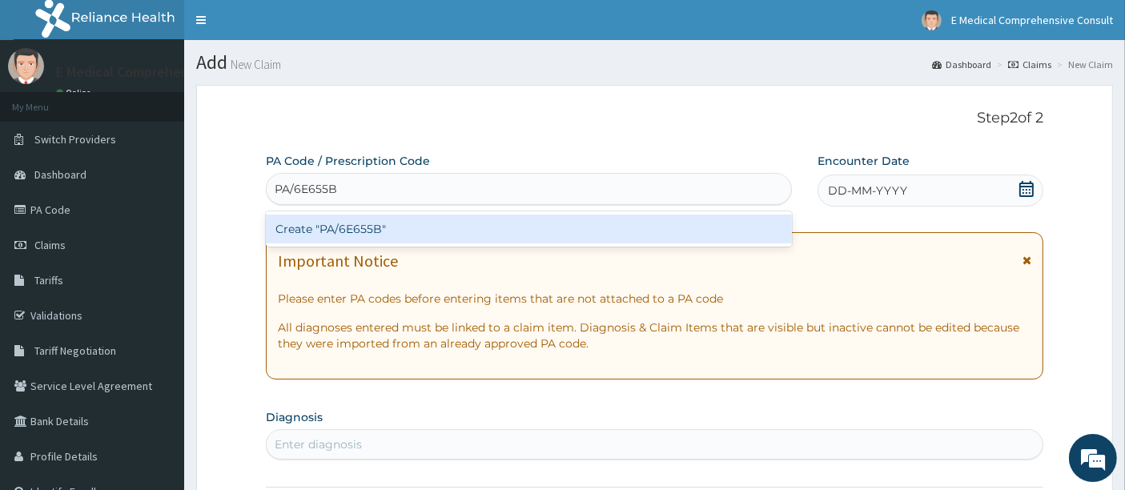
click at [321, 227] on div "Create "PA/6E655B"" at bounding box center [529, 229] width 527 height 29
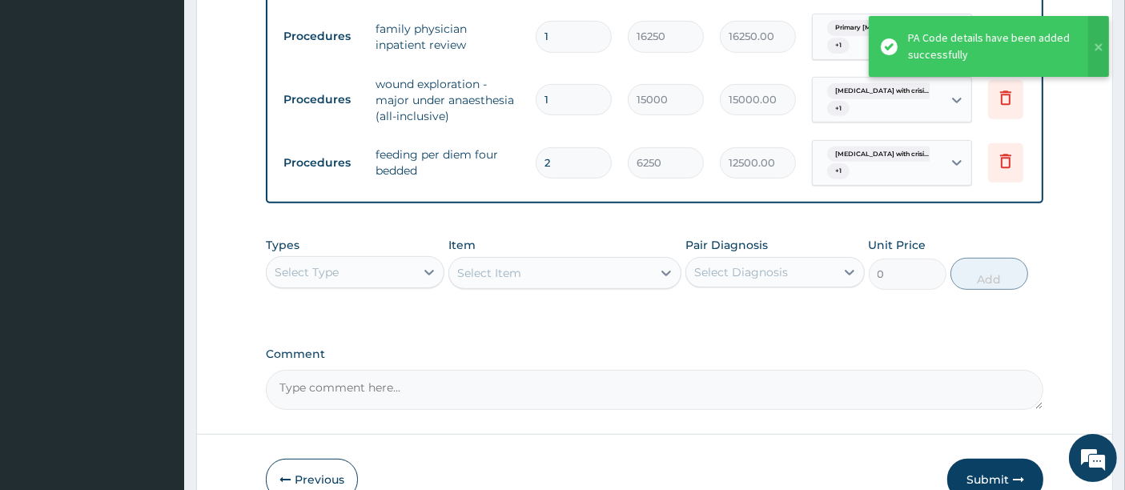
scroll to position [791, 0]
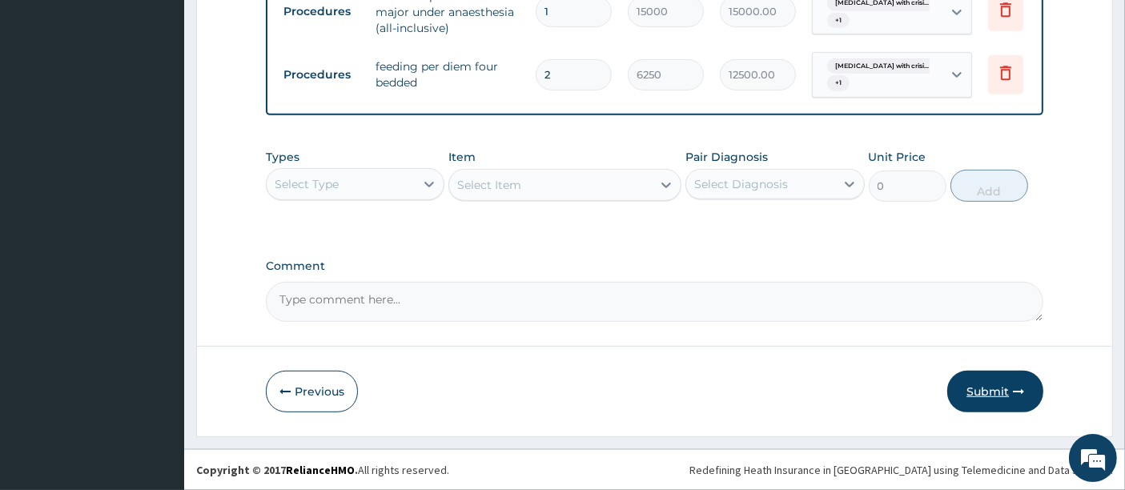
click at [994, 390] on button "Submit" at bounding box center [996, 392] width 96 height 42
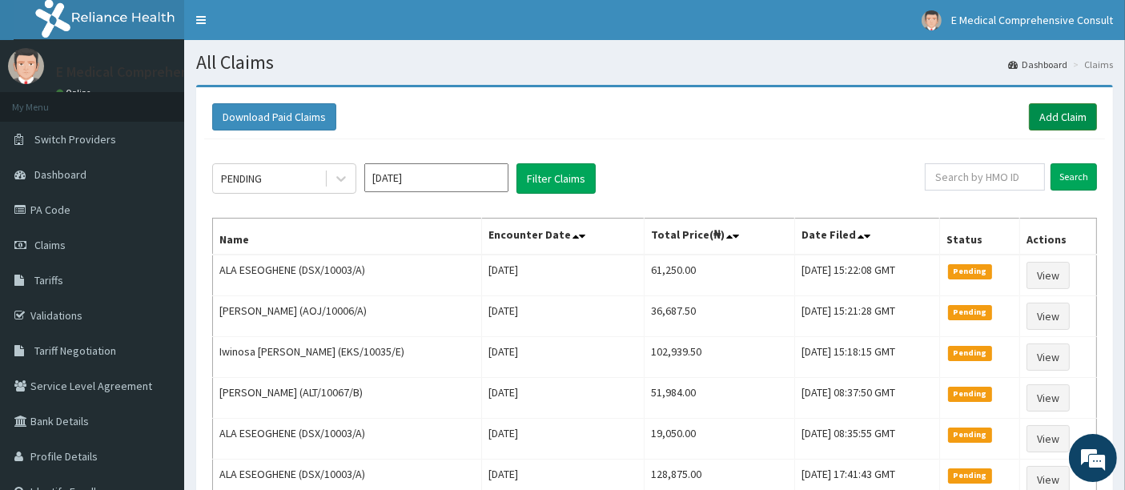
click at [1056, 115] on link "Add Claim" at bounding box center [1063, 116] width 68 height 27
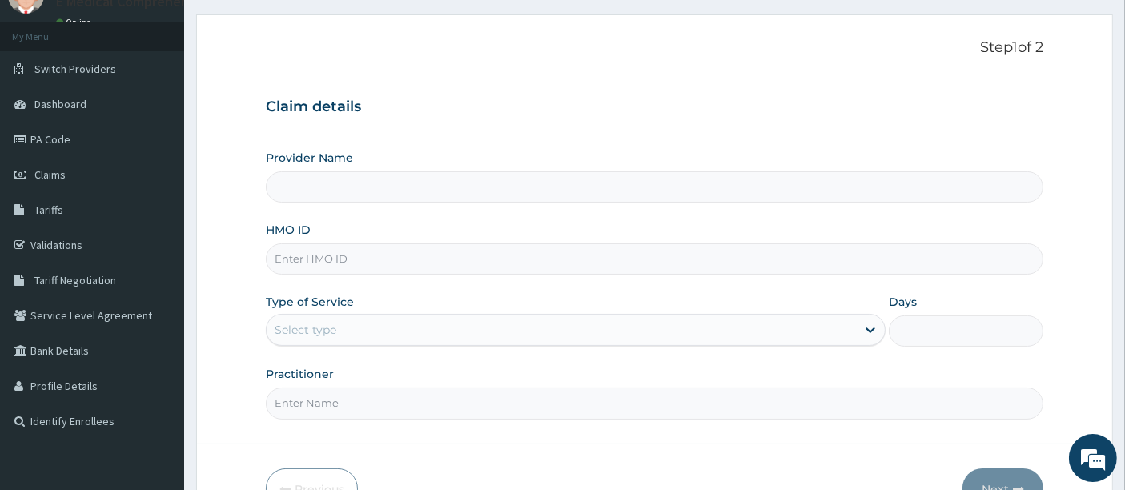
scroll to position [72, 0]
type input "E Medical Comprehensive Consult"
click at [348, 262] on input "HMO ID" at bounding box center [655, 257] width 779 height 31
paste input "FML/10011/A"
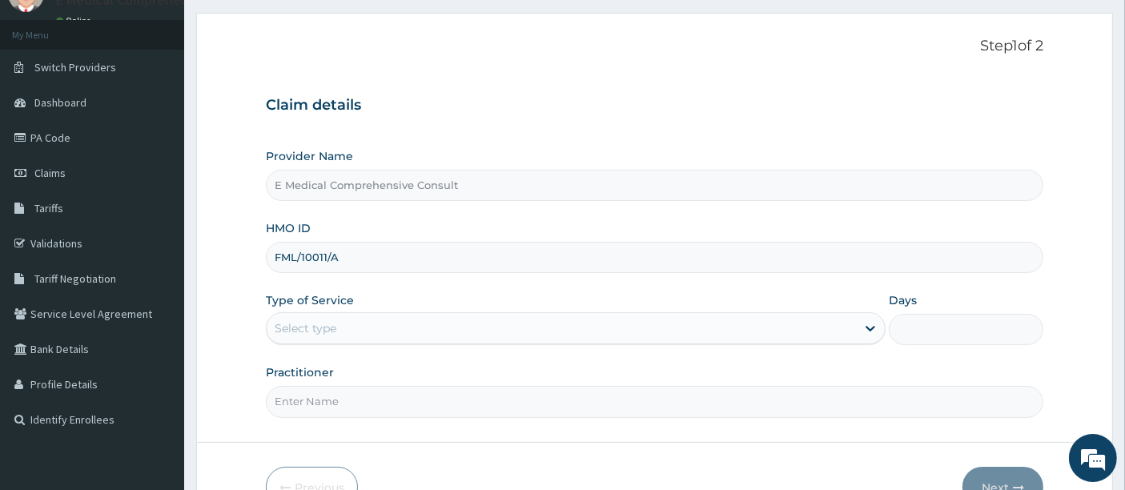
type input "FML/10011/A"
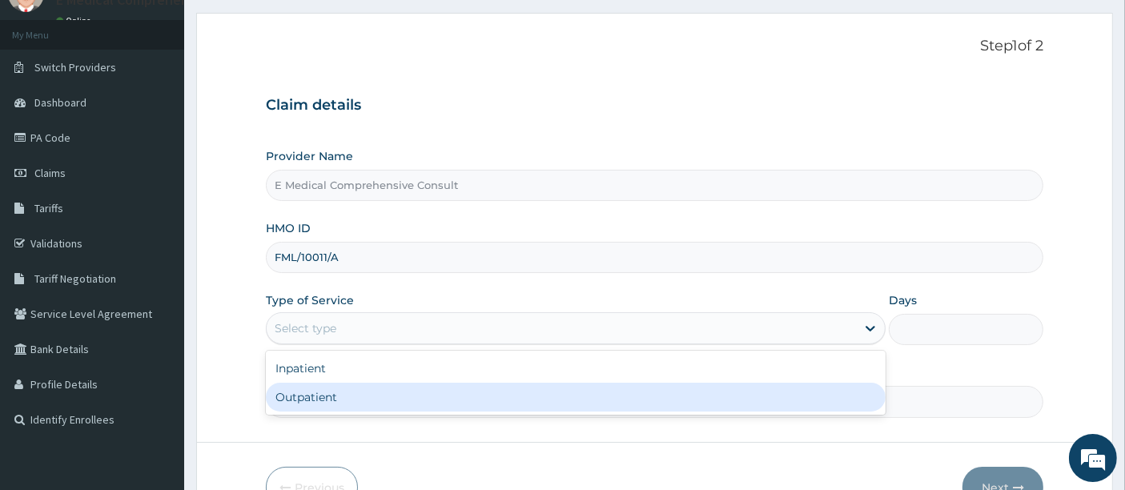
drag, startPoint x: 324, startPoint y: 328, endPoint x: 306, endPoint y: 408, distance: 82.2
click at [306, 344] on div "option Outpatient focused, 2 of 2. 2 results available. Use Up and Down to choo…" at bounding box center [576, 328] width 620 height 32
click at [306, 408] on div "Outpatient" at bounding box center [576, 397] width 620 height 29
type input "1"
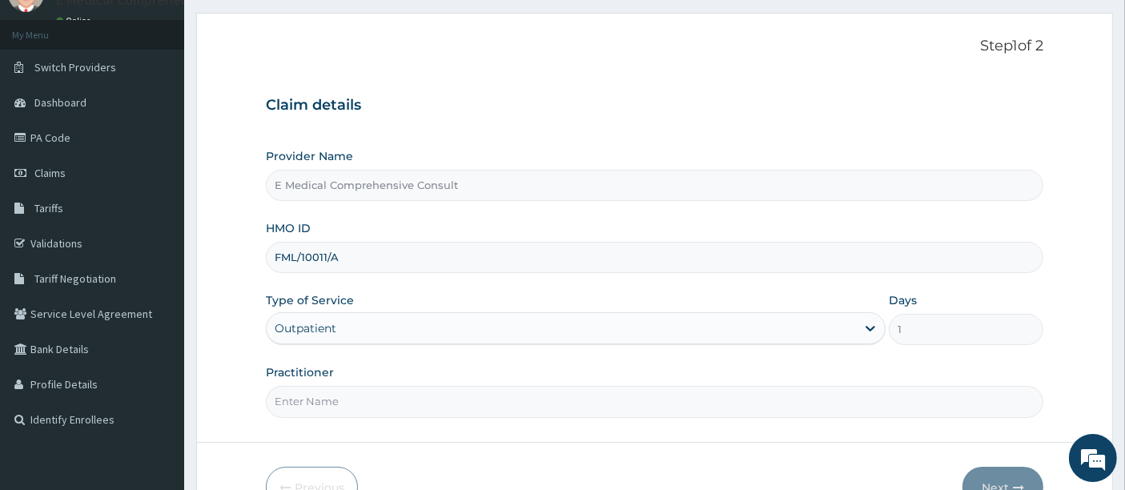
click at [306, 408] on input "Practitioner" at bounding box center [655, 401] width 779 height 31
type input "DR OKAFOR"
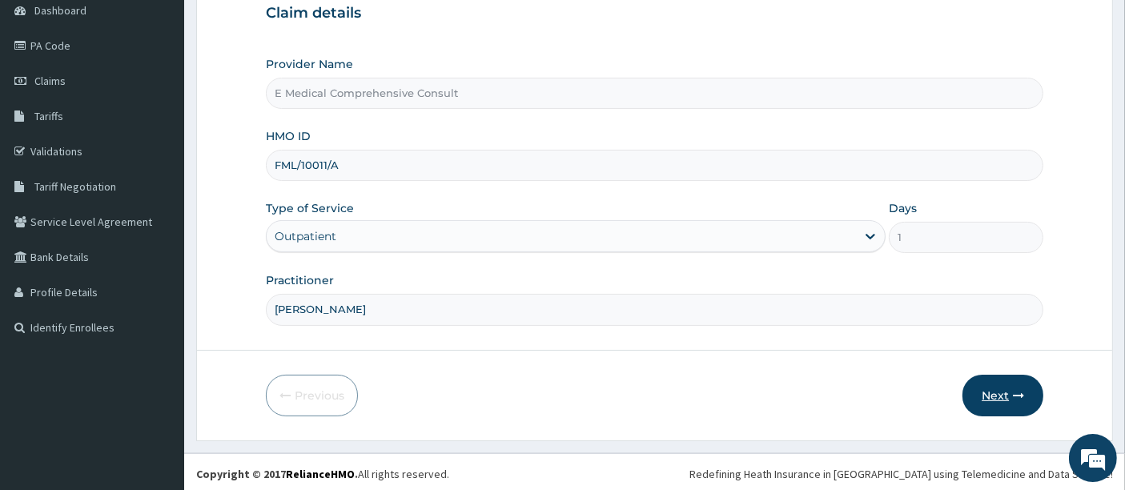
click at [996, 385] on button "Next" at bounding box center [1003, 396] width 81 height 42
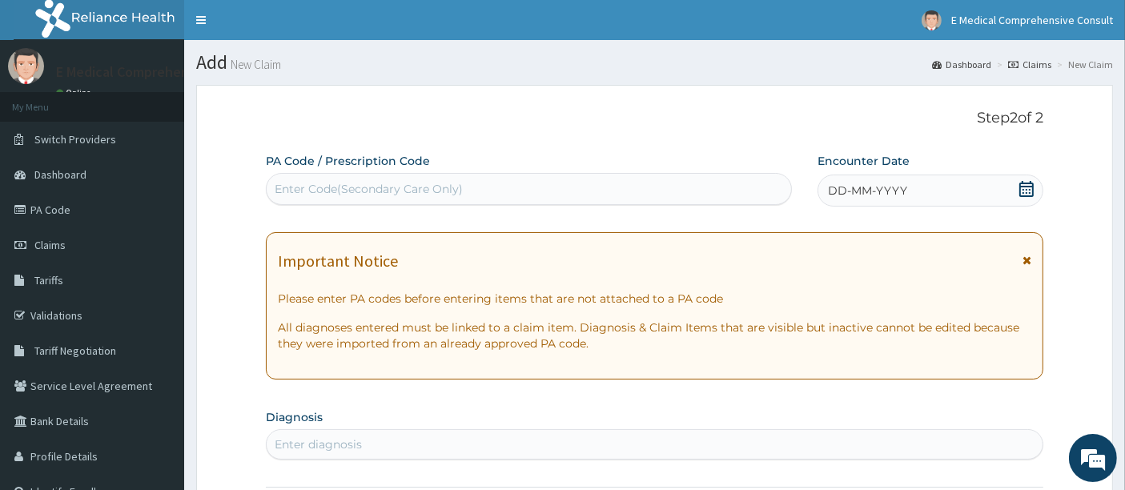
scroll to position [0, 0]
click at [304, 188] on div "Enter Code(Secondary Care Only)" at bounding box center [369, 189] width 188 height 16
paste input "PA/9D7C79"
type input "PA/9D7C79"
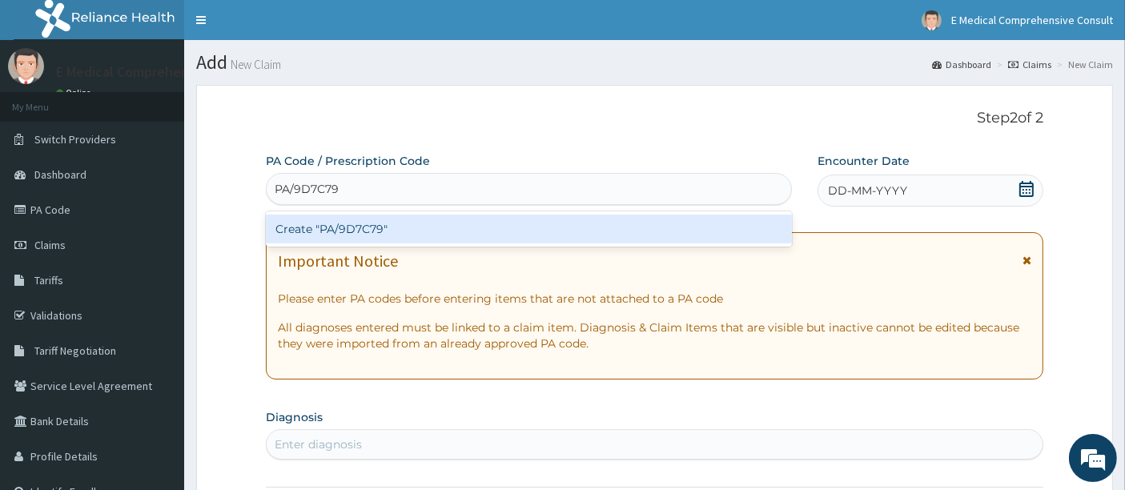
click at [323, 226] on div "Create "PA/9D7C79"" at bounding box center [529, 229] width 527 height 29
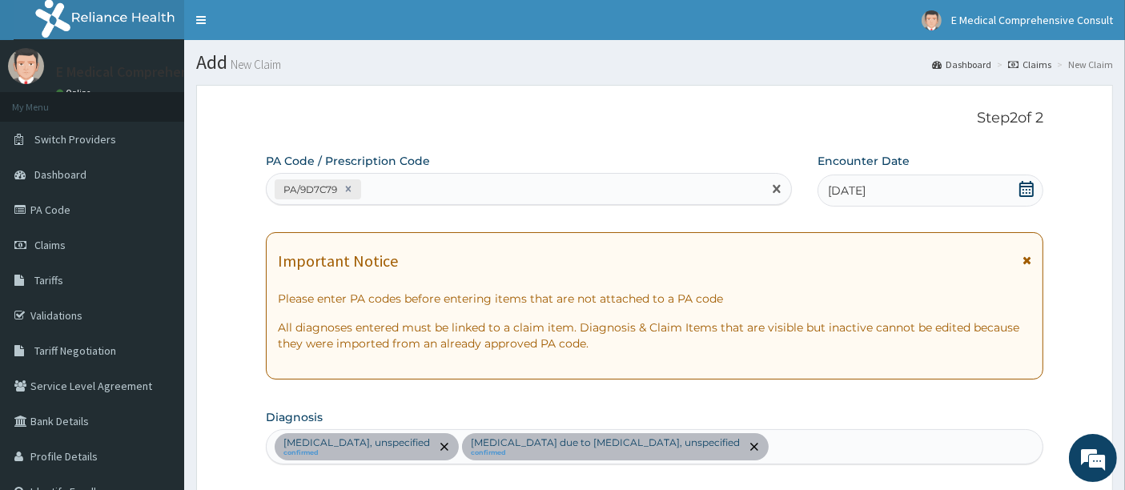
click at [386, 187] on div "PA/9D7C79" at bounding box center [515, 189] width 497 height 26
paste input "PA/FD189F"
type input "PA/FD189F"
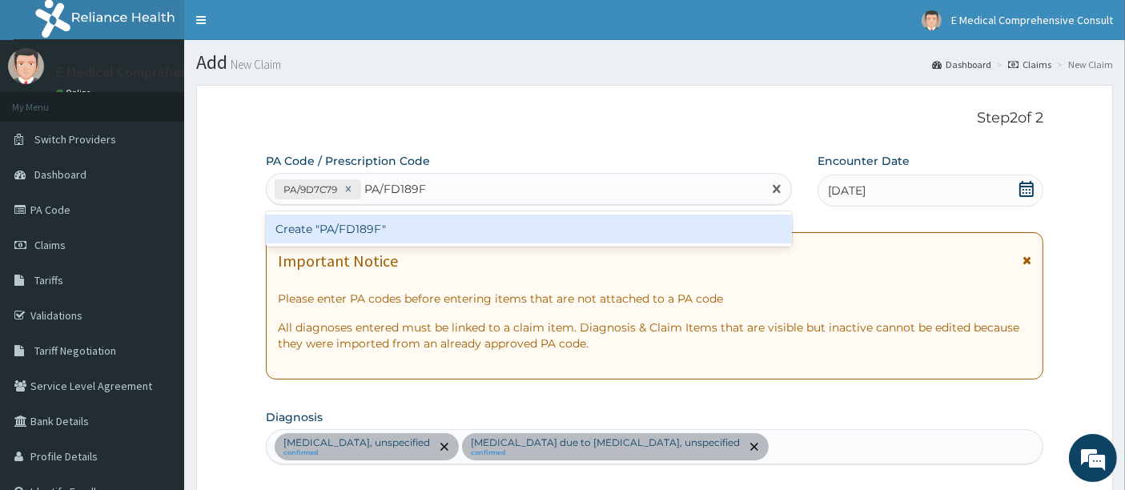
click at [332, 227] on div "Create "PA/FD189F"" at bounding box center [529, 229] width 527 height 29
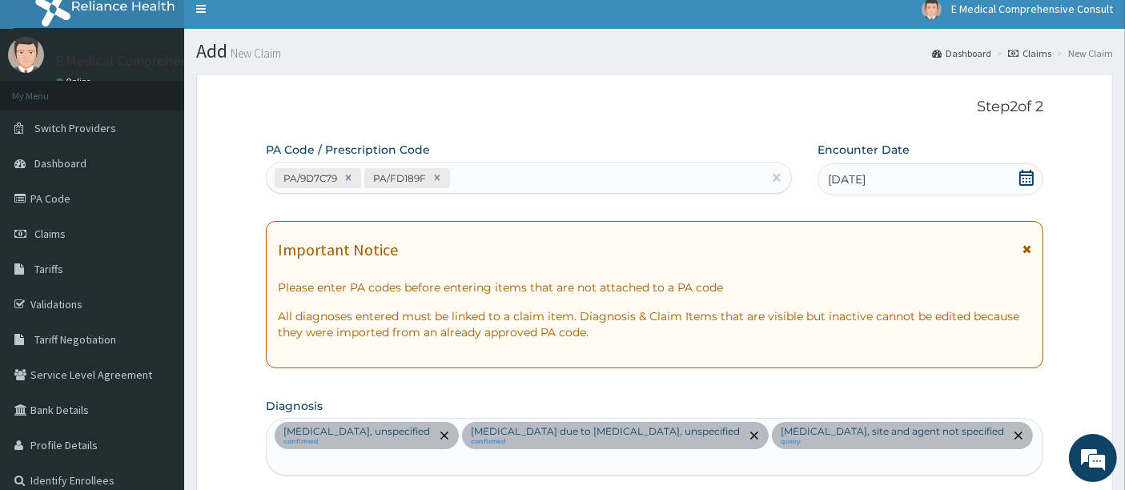
scroll to position [5, 0]
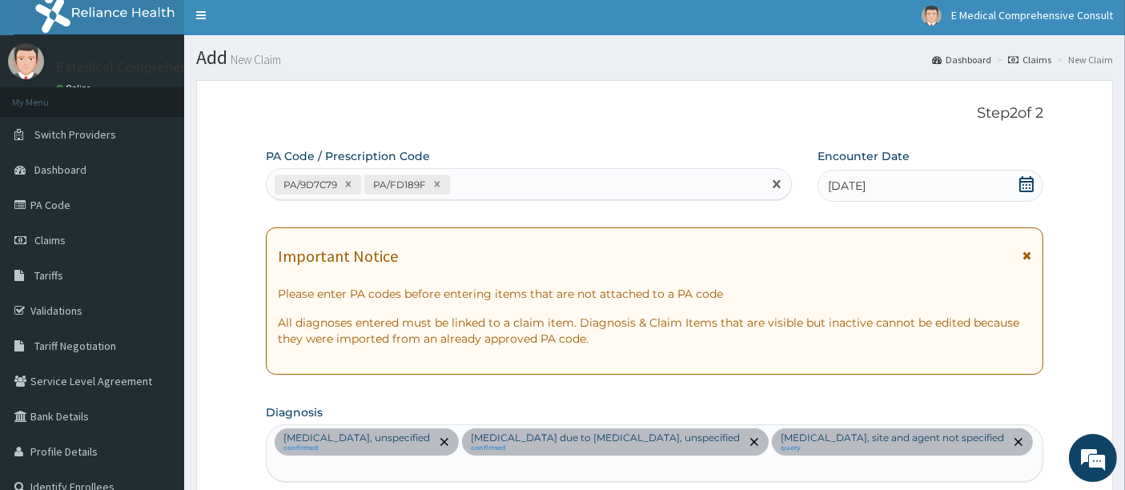
click at [481, 179] on div "PA/9D7C79 PA/FD189F" at bounding box center [515, 184] width 497 height 26
paste input "PA/52317F"
type input "PA/52317F"
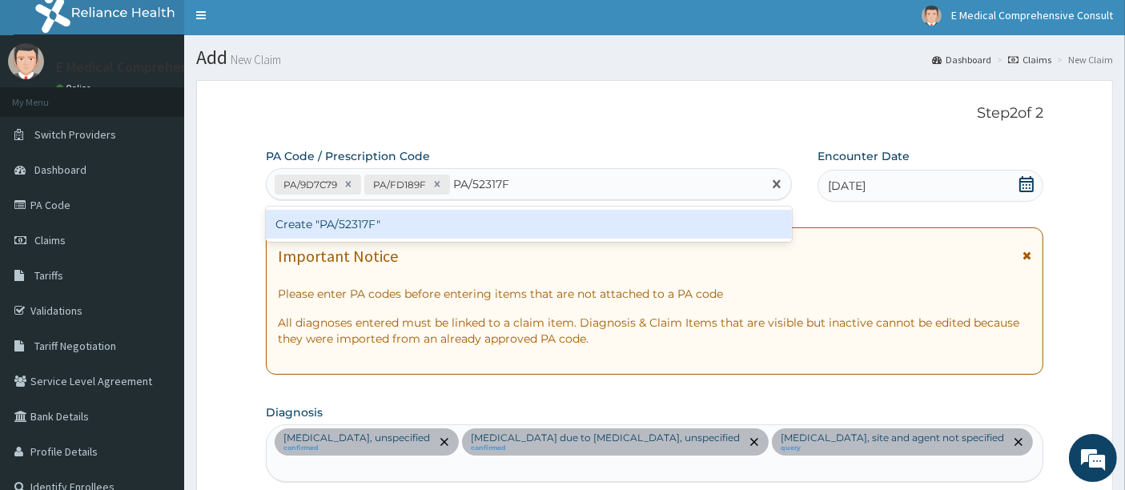
click at [427, 216] on div "Create "PA/52317F"" at bounding box center [529, 224] width 527 height 29
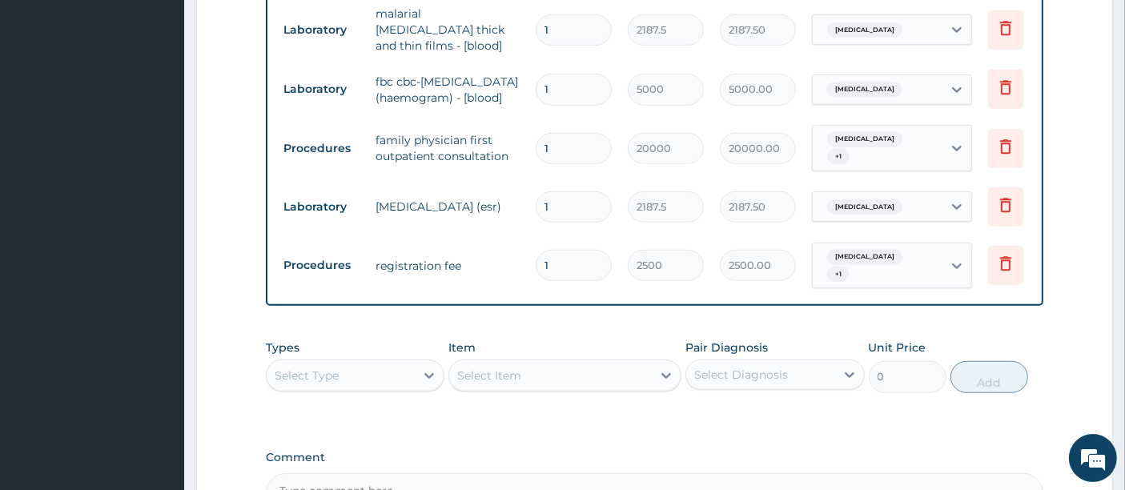
scroll to position [1258, 0]
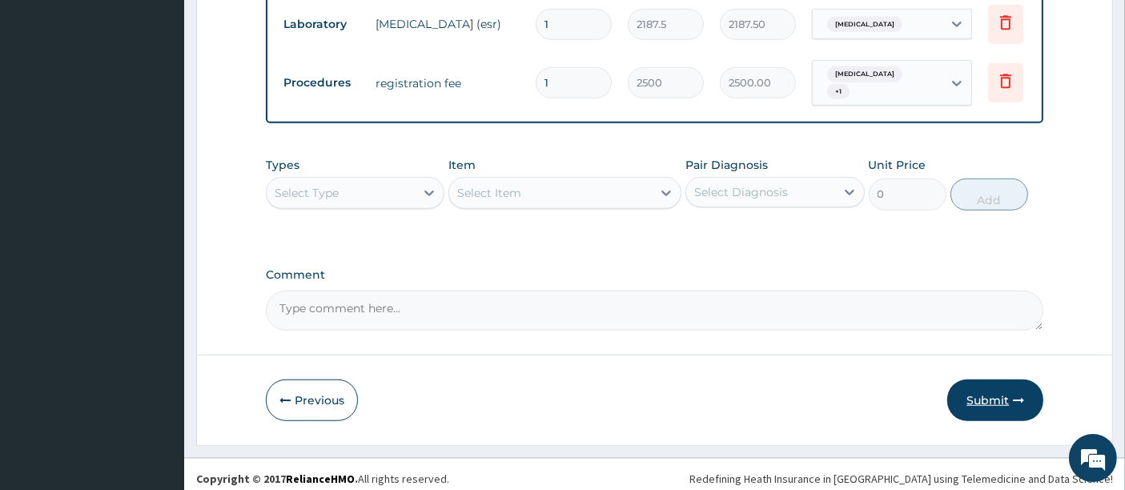
click at [986, 385] on button "Submit" at bounding box center [996, 401] width 96 height 42
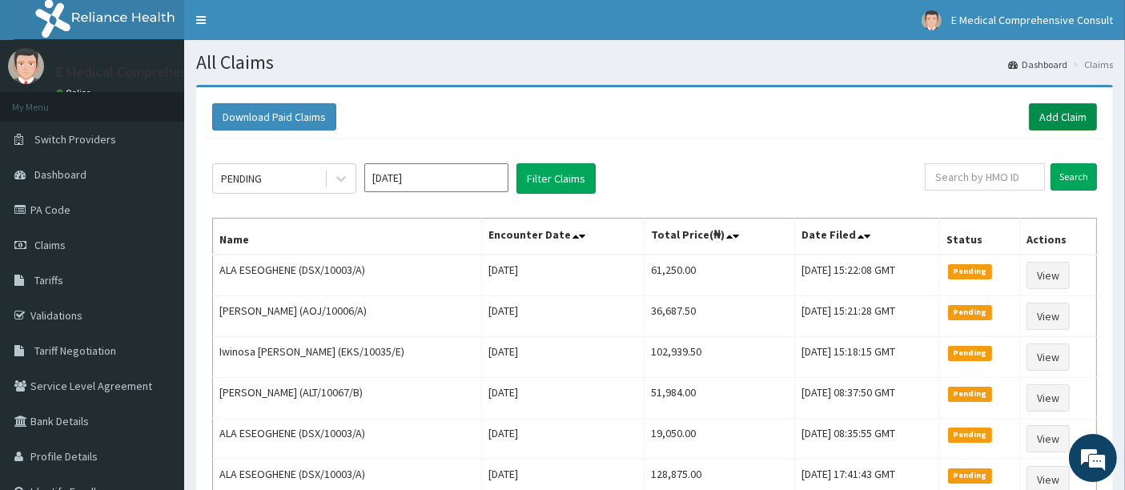
click at [1048, 123] on link "Add Claim" at bounding box center [1063, 116] width 68 height 27
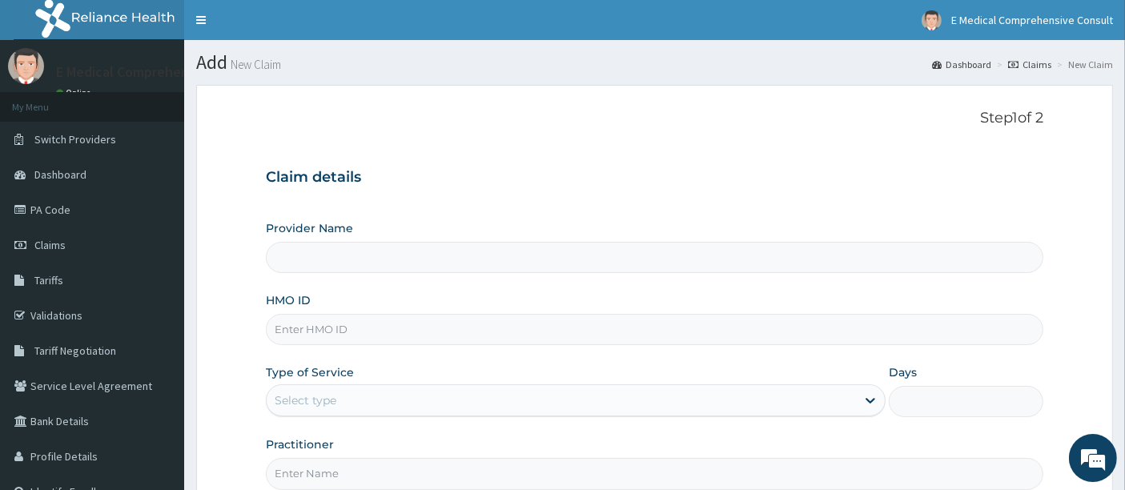
type input "E Medical Comprehensive Consult"
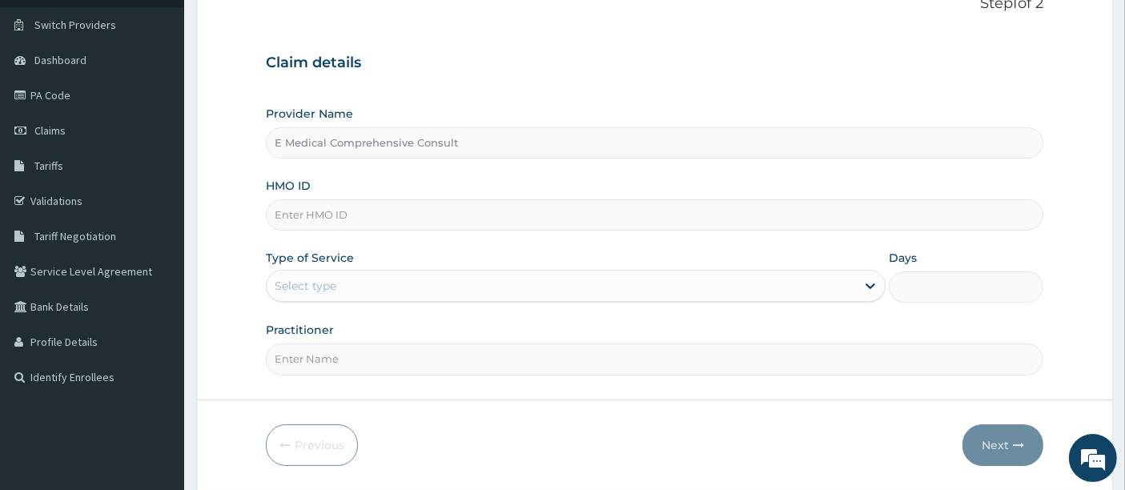
scroll to position [115, 0]
click at [319, 207] on input "HMO ID" at bounding box center [655, 214] width 779 height 31
paste input "UPS/10070/C"
type input "UPS/10070/C"
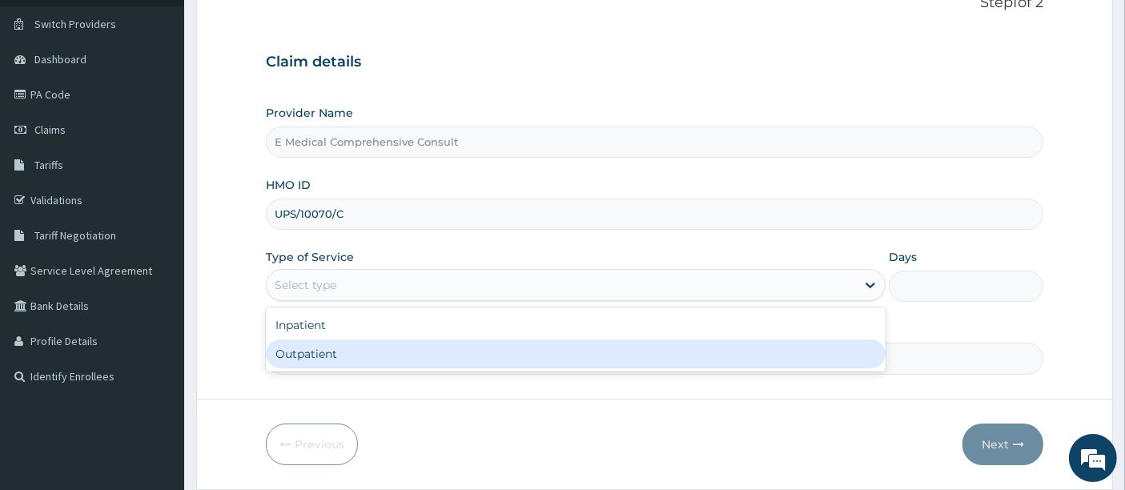
drag, startPoint x: 281, startPoint y: 287, endPoint x: 304, endPoint y: 354, distance: 71.2
click at [304, 301] on div "option Outpatient focused, 2 of 2. 2 results available. Use Up and Down to choo…" at bounding box center [576, 285] width 620 height 32
click at [304, 354] on div "Outpatient" at bounding box center [576, 354] width 620 height 29
type input "1"
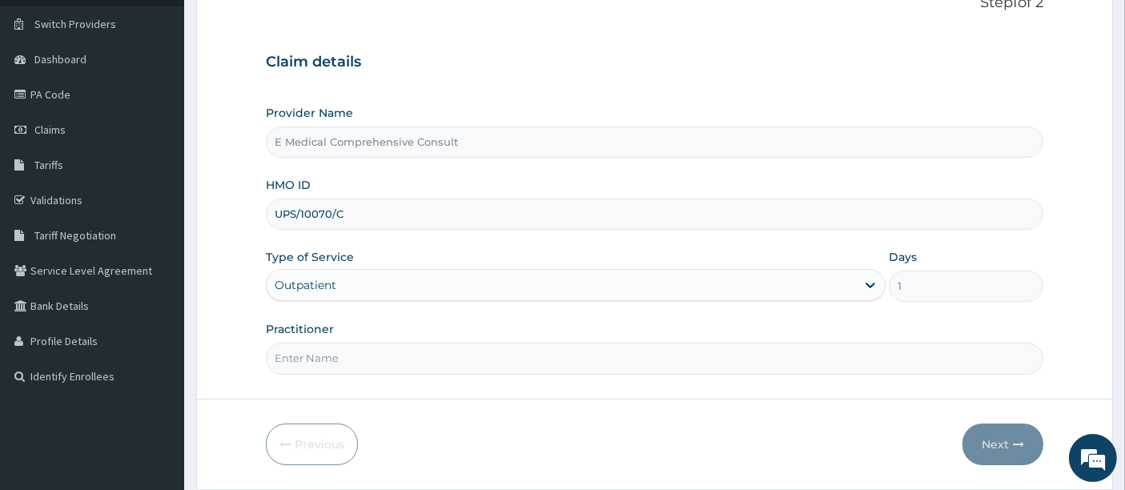
click at [304, 354] on input "Practitioner" at bounding box center [655, 358] width 779 height 31
type input "DR OKAFOR"
click at [986, 436] on button "Next" at bounding box center [1003, 445] width 81 height 42
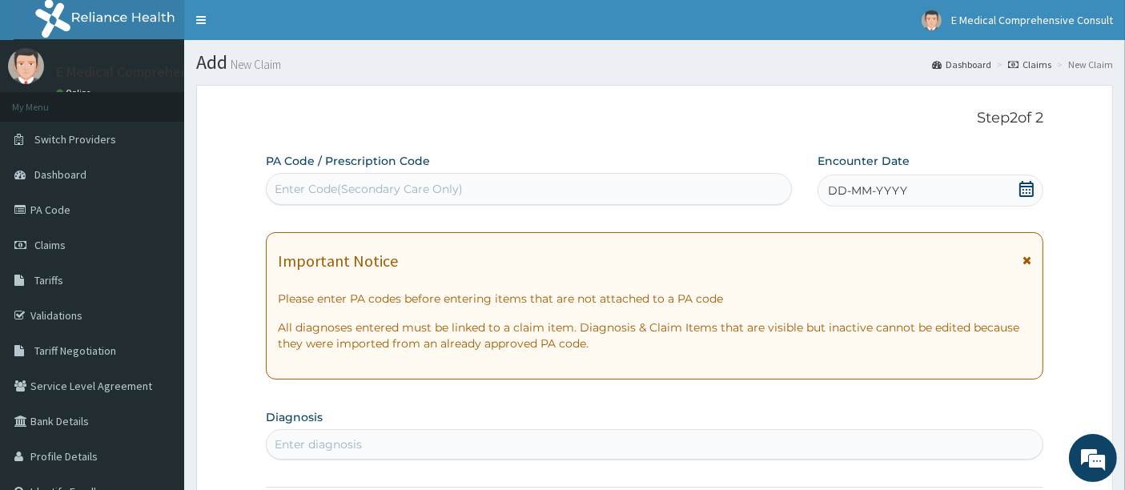
scroll to position [57, 0]
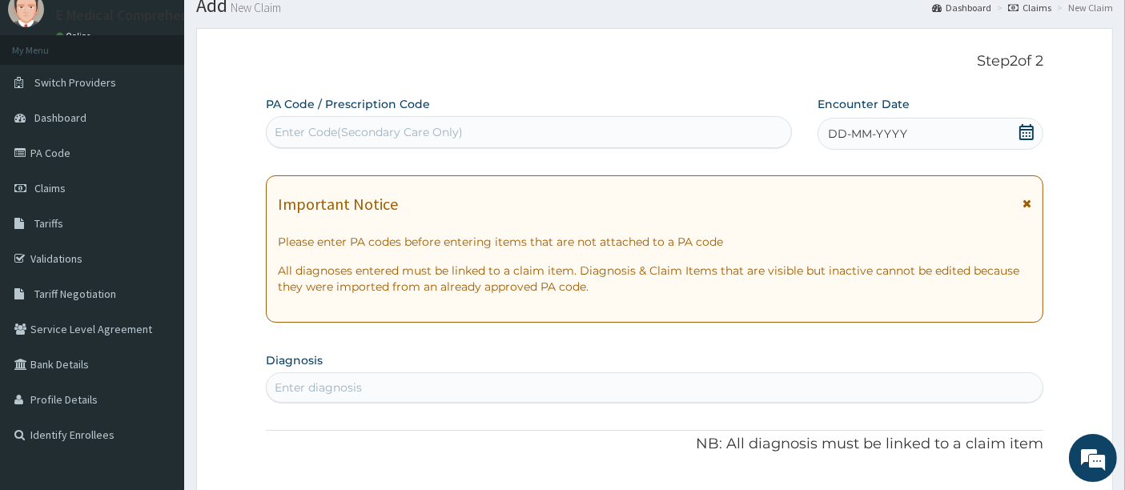
click at [299, 140] on div "Enter Code(Secondary Care Only)" at bounding box center [529, 132] width 525 height 26
paste input "PA/E4C4E2"
type input "PA/E4C4E2"
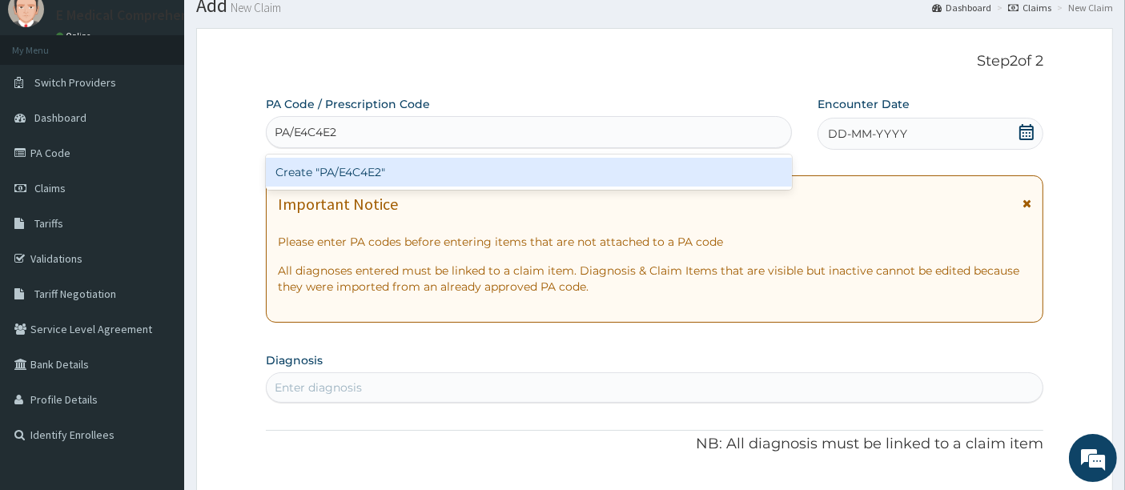
click at [335, 176] on div "Create "PA/E4C4E2"" at bounding box center [529, 172] width 527 height 29
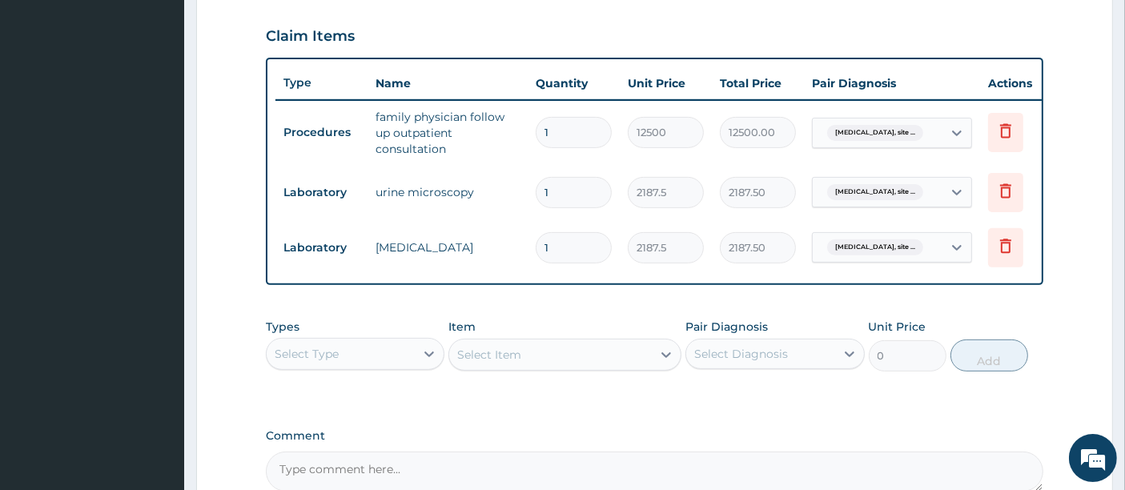
scroll to position [718, 0]
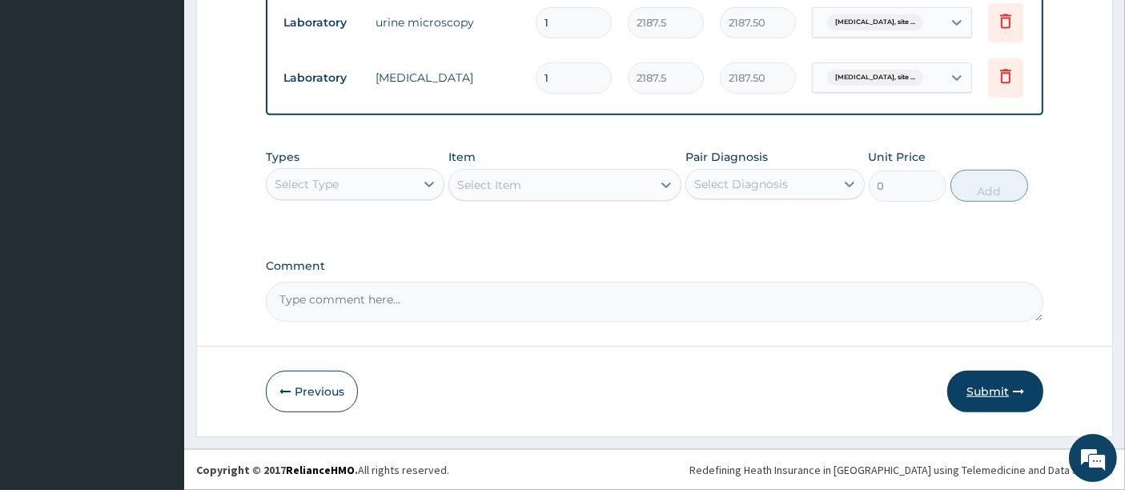
click at [986, 383] on button "Submit" at bounding box center [996, 392] width 96 height 42
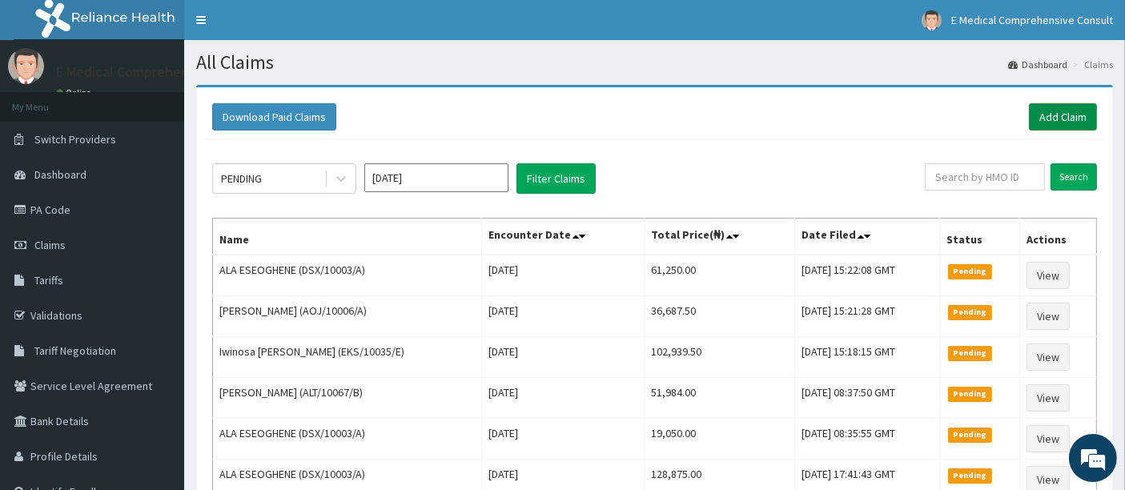
click at [1057, 113] on link "Add Claim" at bounding box center [1063, 116] width 68 height 27
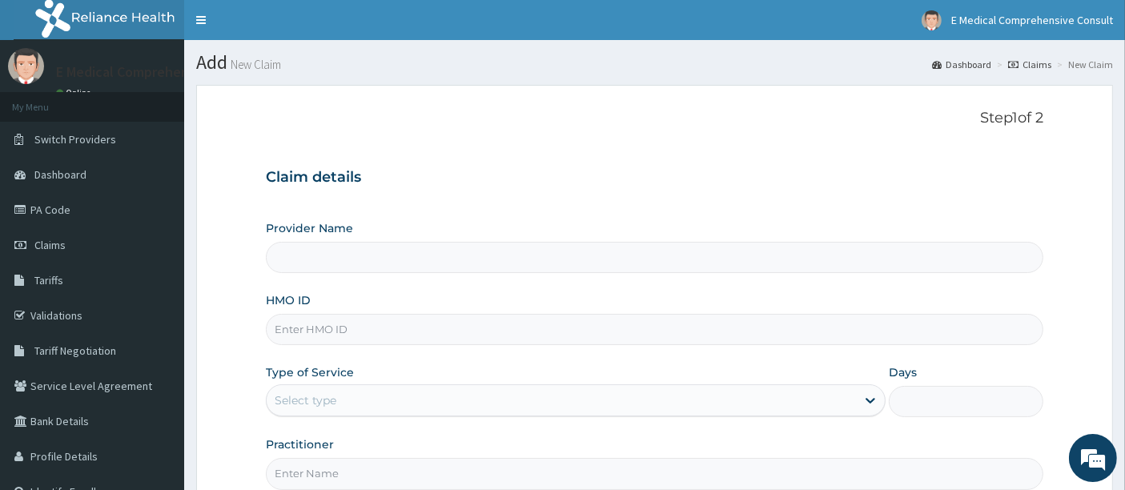
scroll to position [99, 0]
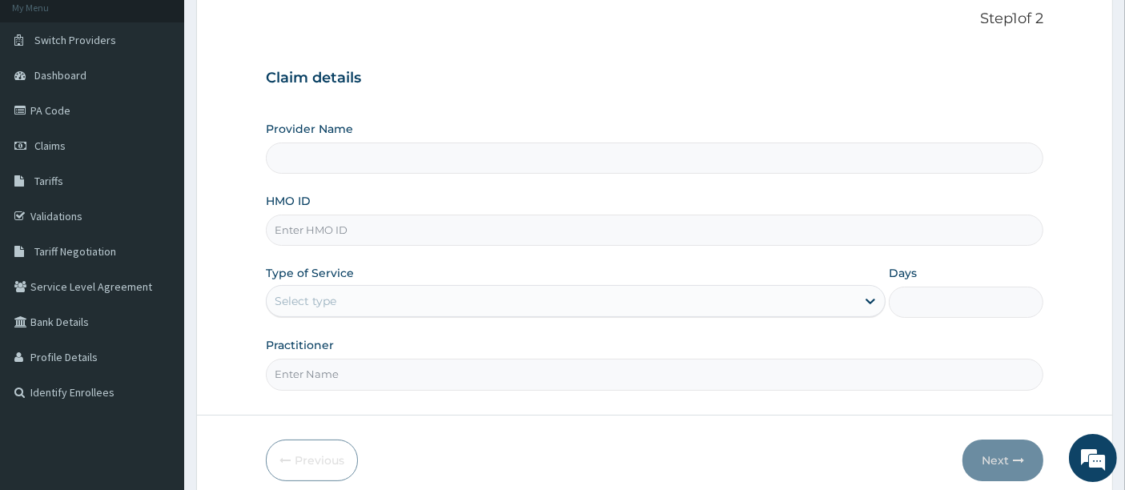
type input "E Medical Comprehensive Consult"
click at [308, 223] on input "HMO ID" at bounding box center [655, 230] width 779 height 31
paste input "PIT/10132/A"
type input "PIT/10132/A"
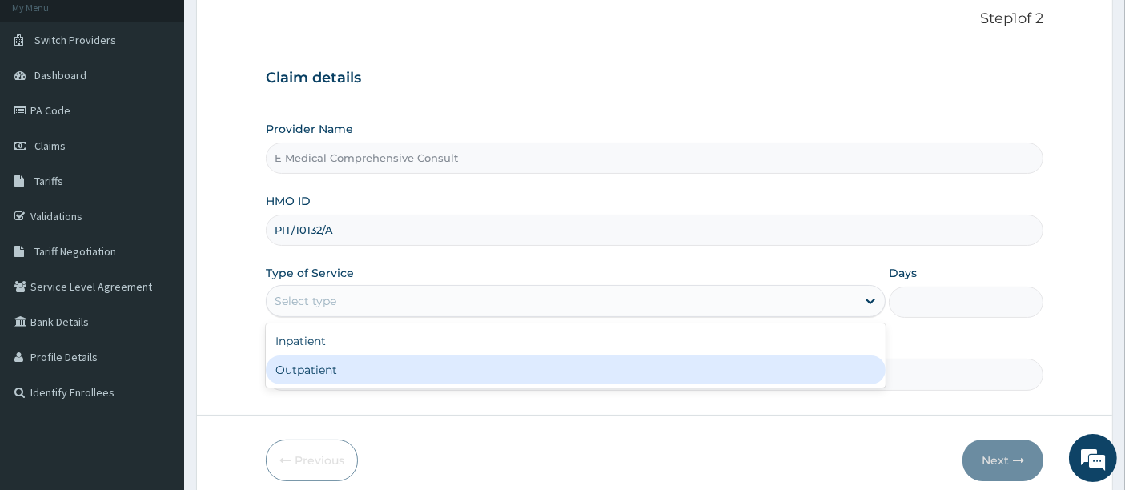
drag, startPoint x: 340, startPoint y: 291, endPoint x: 324, endPoint y: 364, distance: 74.8
click at [324, 317] on div "option Outpatient focused, 2 of 2. 2 results available. Use Up and Down to choo…" at bounding box center [576, 301] width 620 height 32
click at [324, 364] on div "Outpatient" at bounding box center [576, 370] width 620 height 29
type input "1"
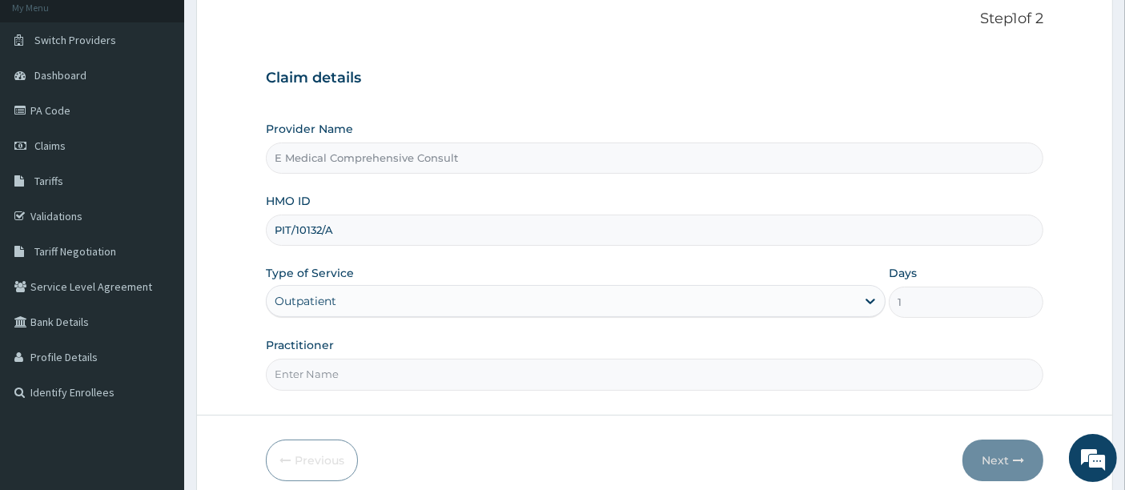
click at [324, 364] on input "Practitioner" at bounding box center [655, 374] width 779 height 31
type input "[PERSON_NAME]"
click at [989, 453] on button "Next" at bounding box center [1003, 461] width 81 height 42
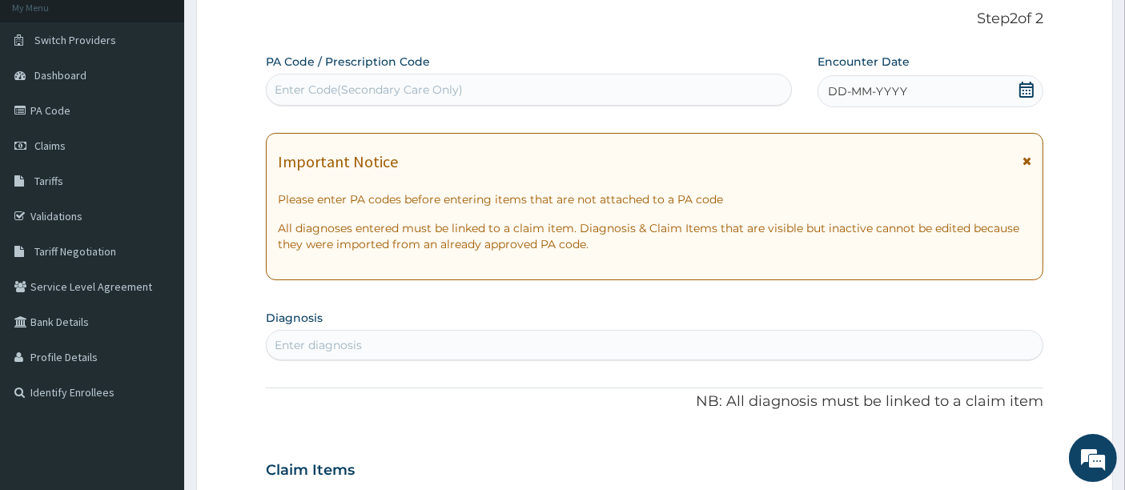
scroll to position [11, 0]
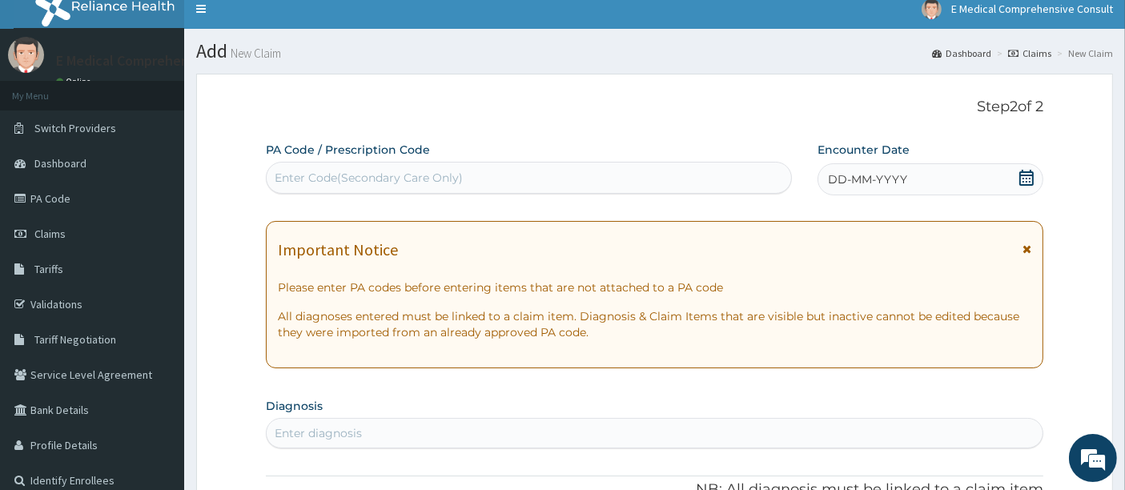
click at [300, 184] on div "Enter Code(Secondary Care Only)" at bounding box center [369, 178] width 188 height 16
paste input "PA/0883F2"
type input "PA/0883F2"
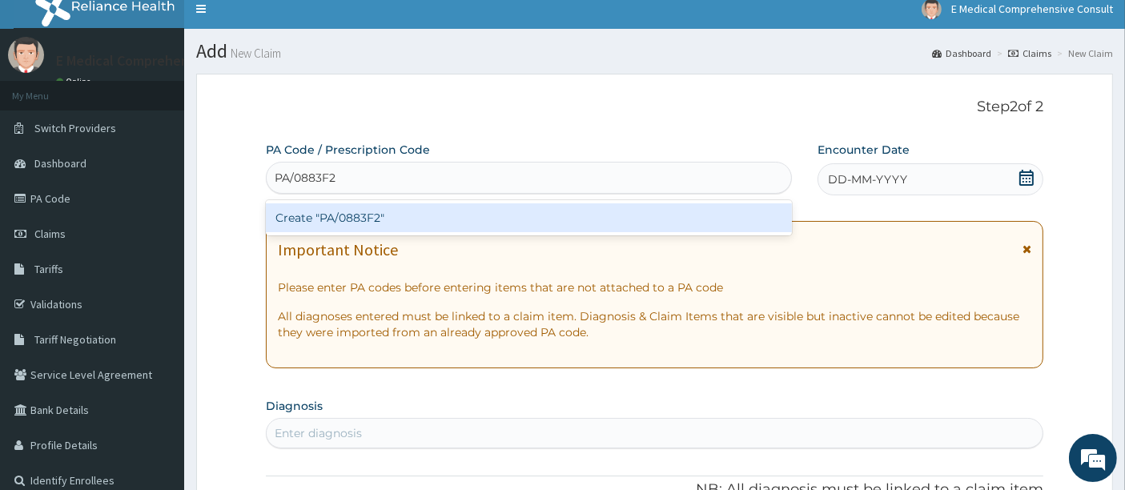
click at [314, 220] on div "Create "PA/0883F2"" at bounding box center [529, 217] width 527 height 29
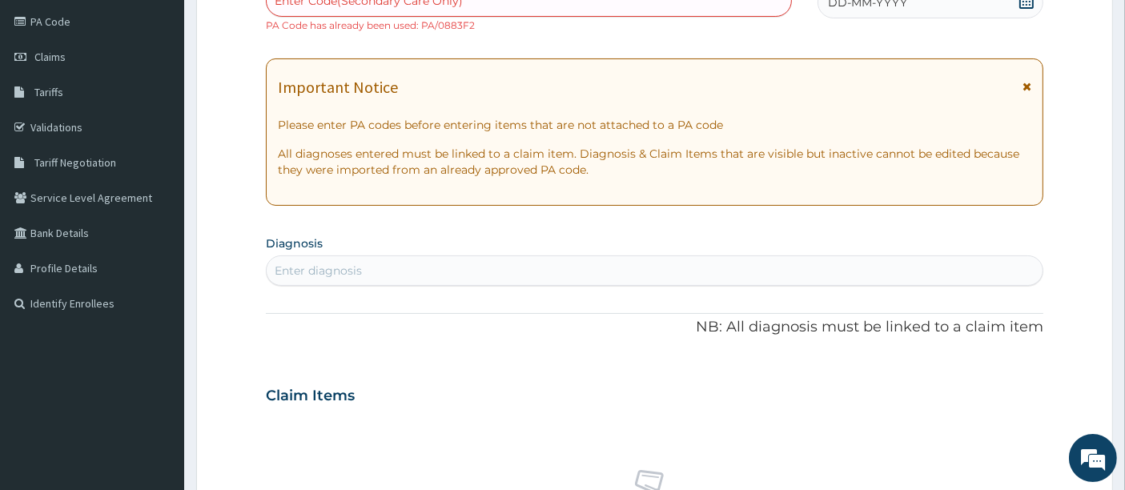
scroll to position [0, 0]
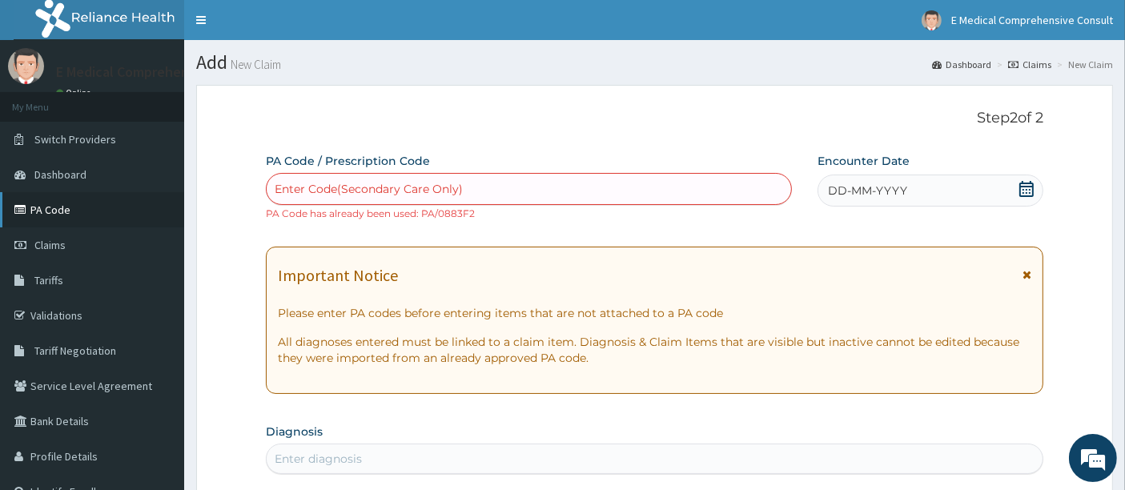
click at [70, 213] on link "PA Code" at bounding box center [92, 209] width 184 height 35
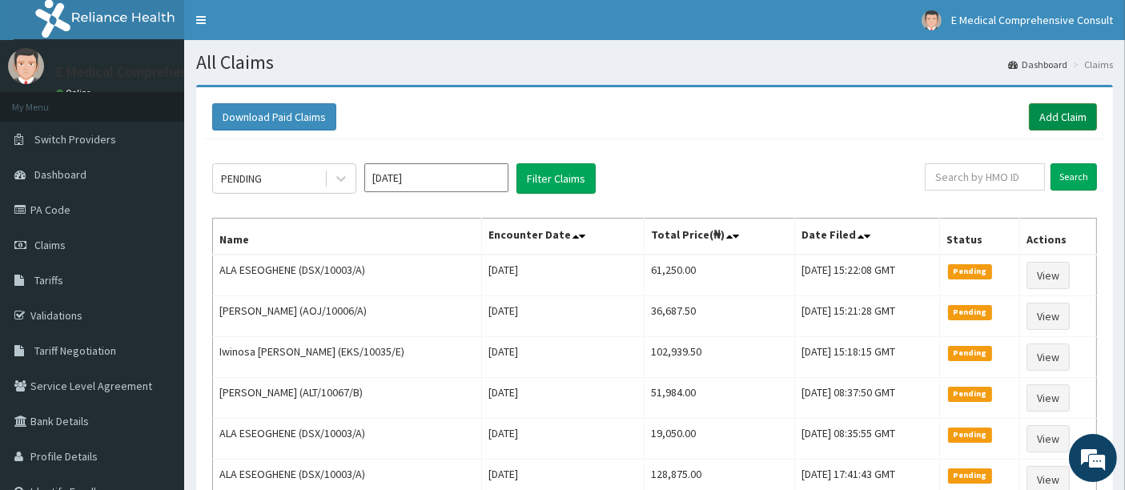
click at [1039, 119] on link "Add Claim" at bounding box center [1063, 116] width 68 height 27
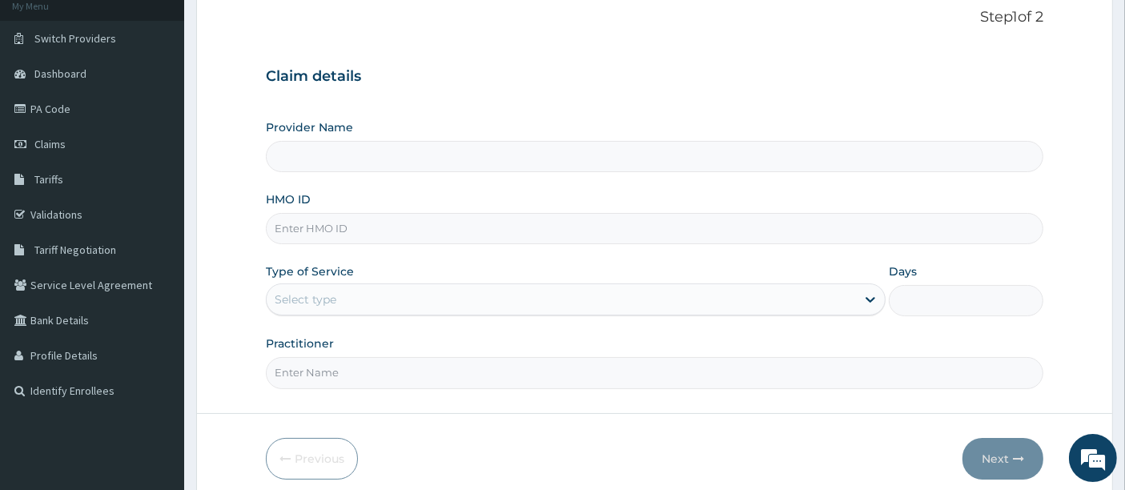
scroll to position [103, 0]
click at [336, 229] on input "HMO ID" at bounding box center [655, 226] width 779 height 31
type input "E Medical Comprehensive Consult"
paste input "AOJ/10006/A"
type input "AOJ/10006/A"
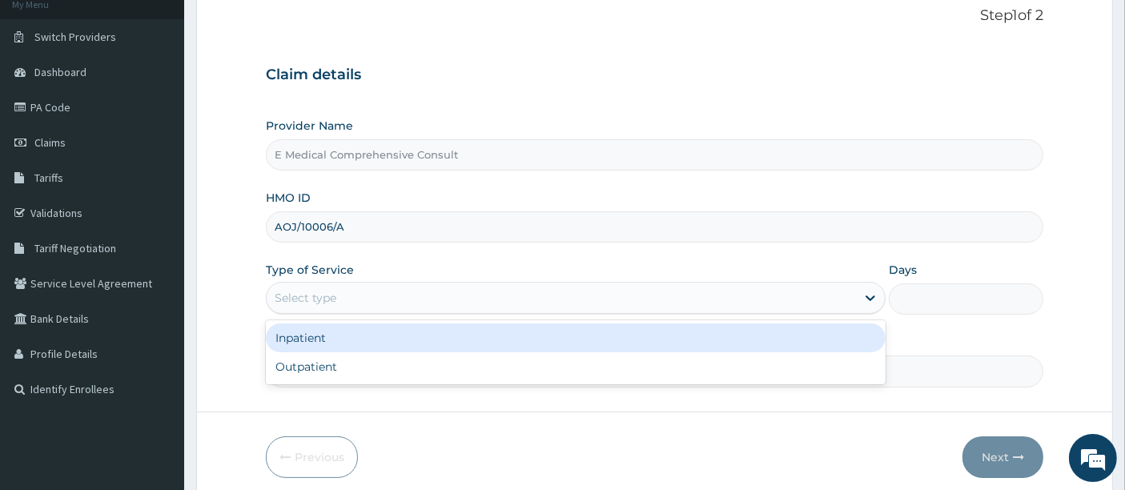
click at [354, 285] on div "Select type" at bounding box center [562, 298] width 590 height 26
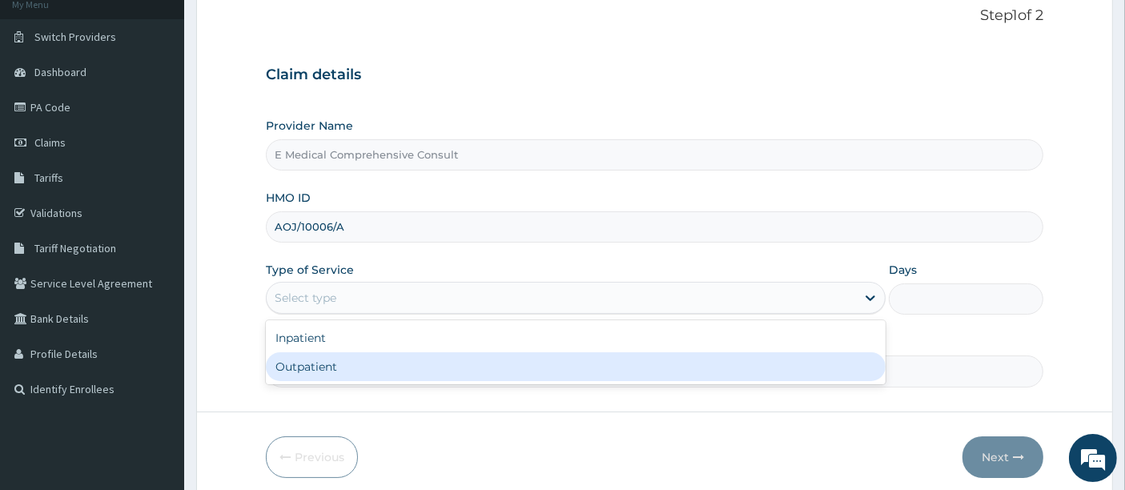
click at [326, 377] on div "Outpatient" at bounding box center [576, 366] width 620 height 29
type input "1"
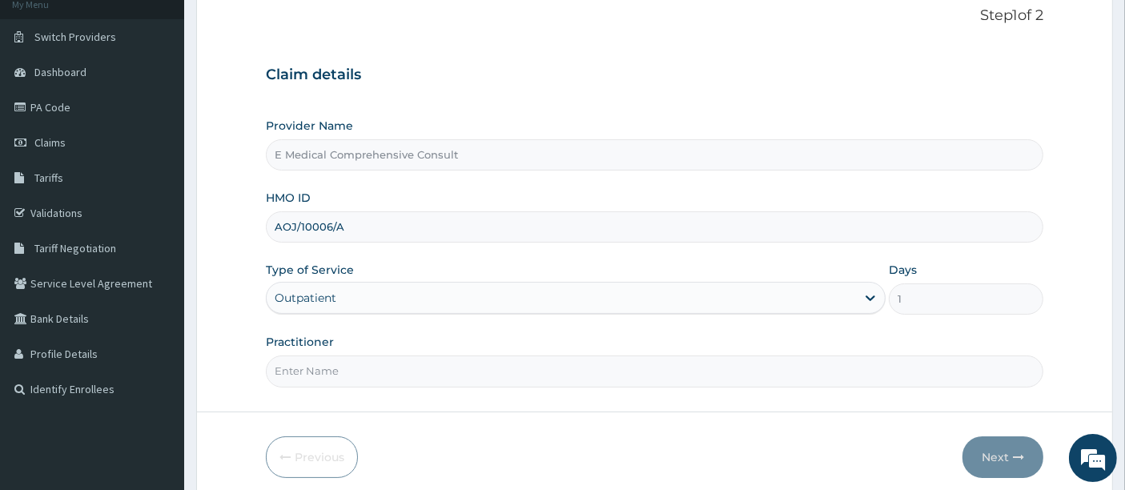
click at [326, 377] on input "Practitioner" at bounding box center [655, 371] width 779 height 31
type input "DR OKAFOR"
click at [999, 449] on button "Next" at bounding box center [1003, 458] width 81 height 42
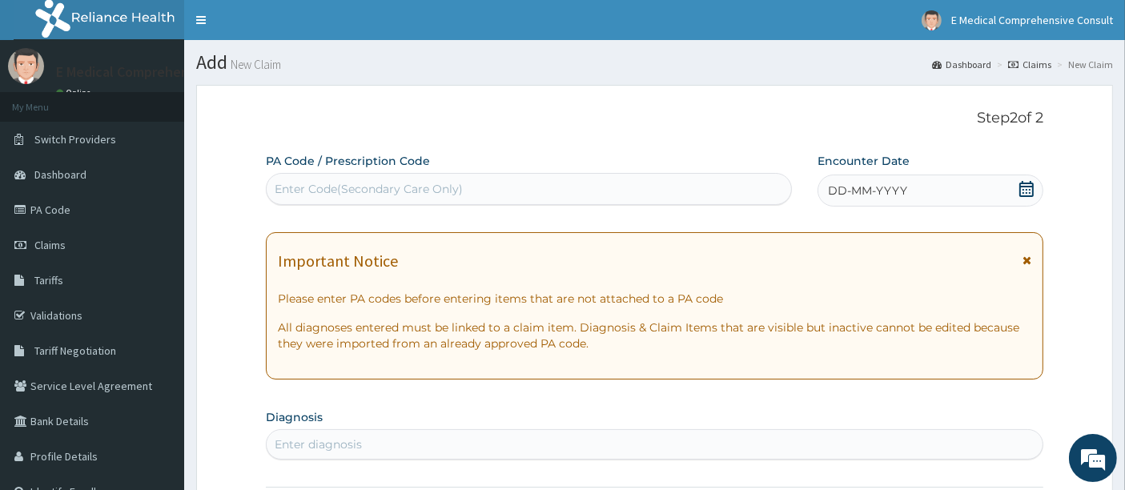
scroll to position [0, 0]
click at [312, 191] on div "Enter Code(Secondary Care Only)" at bounding box center [369, 189] width 188 height 16
paste input "PA/94DA47"
type input "PA/94DA47"
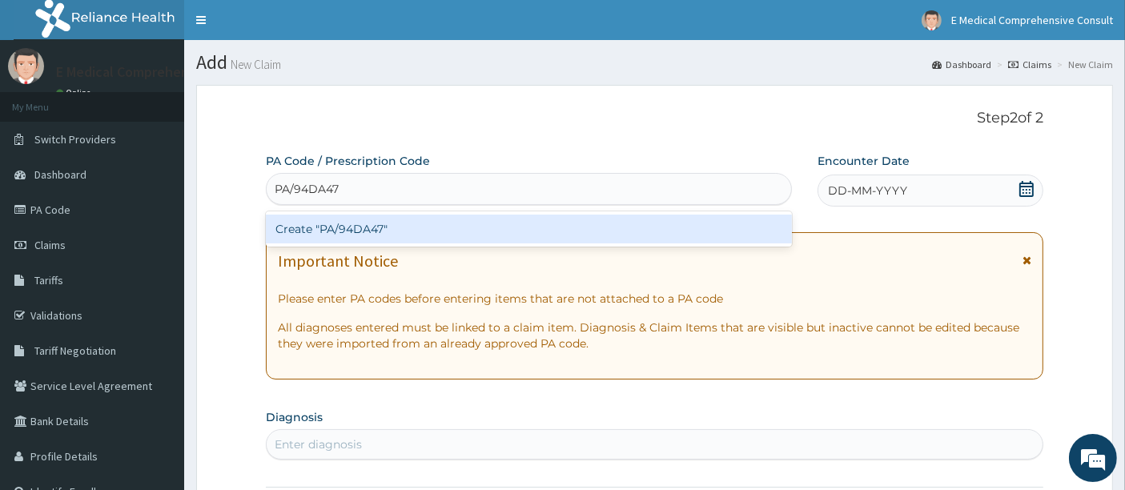
click at [320, 225] on div "Create "PA/94DA47"" at bounding box center [529, 229] width 527 height 29
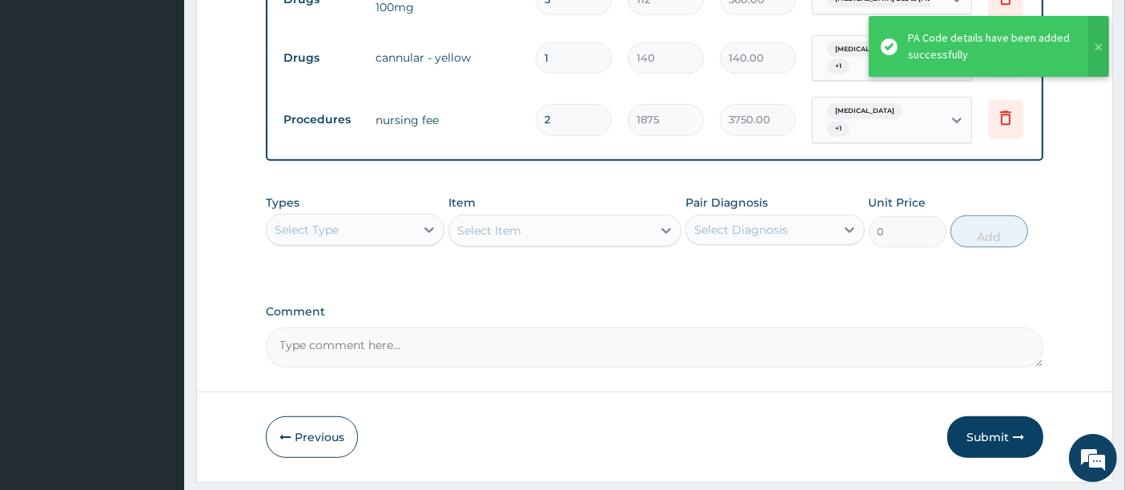
scroll to position [952, 0]
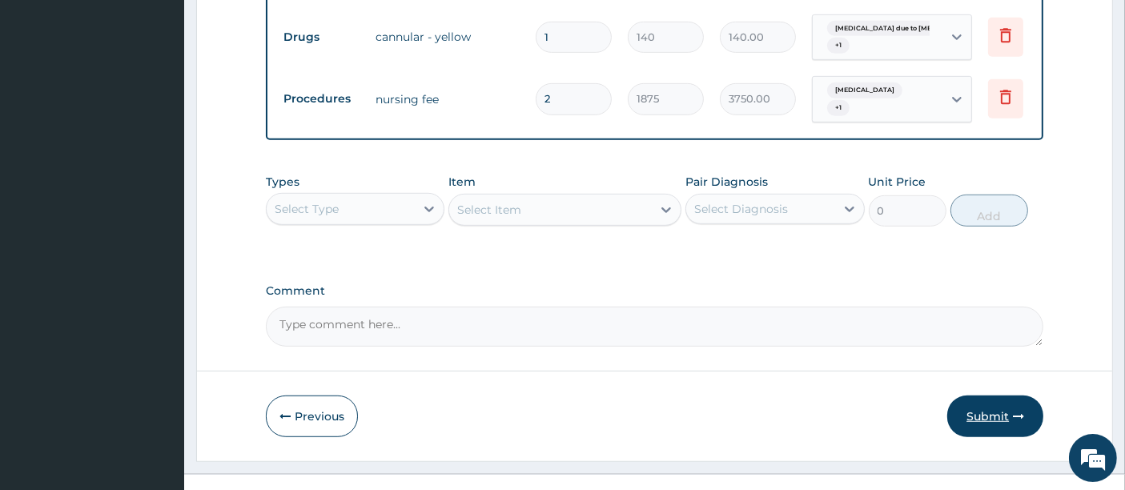
click at [978, 396] on button "Submit" at bounding box center [996, 417] width 96 height 42
